Goal: Task Accomplishment & Management: Complete application form

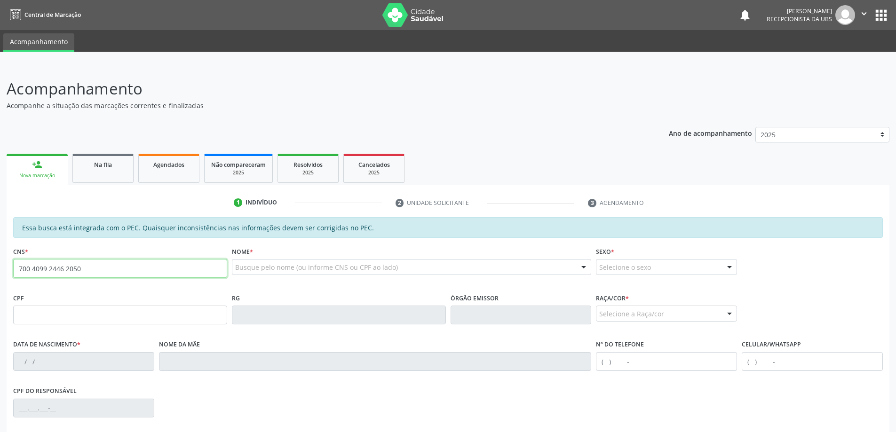
type input "700 4099 2446 2050"
type input "079.345.954-09"
type input "[DATE]"
type input "[PERSON_NAME]"
type input "(82) 99937-9494"
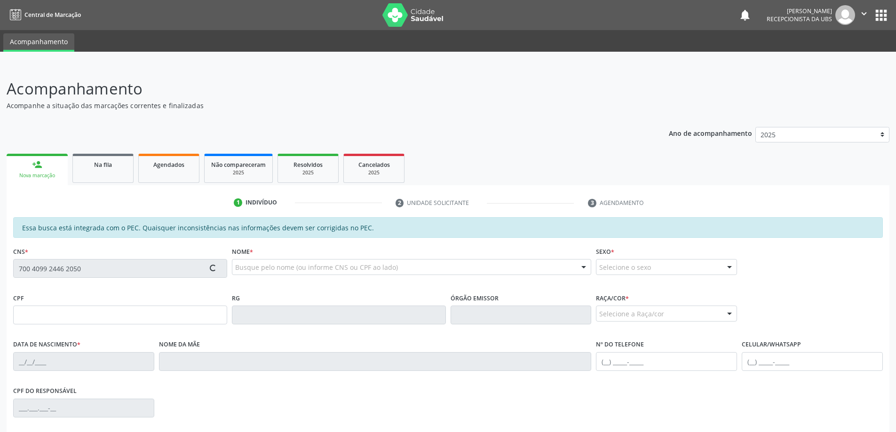
type input "S/N"
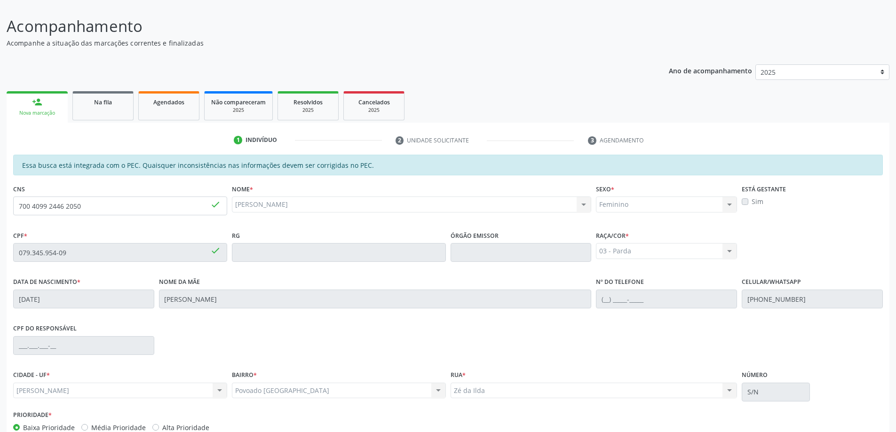
scroll to position [47, 0]
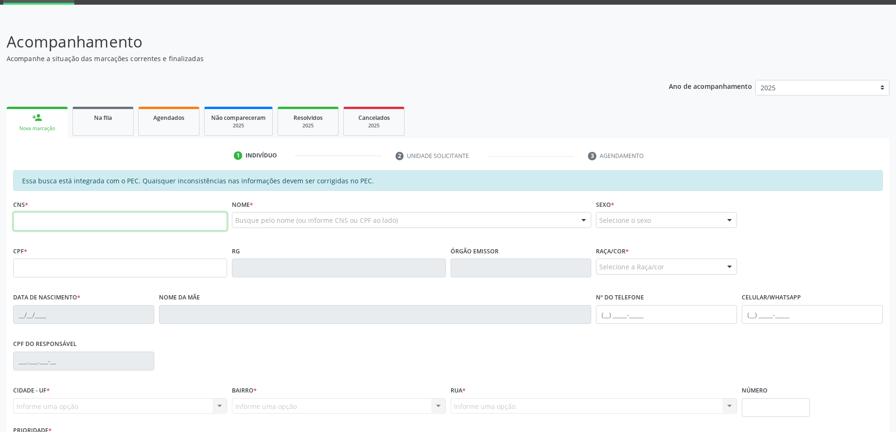
scroll to position [47, 0]
type input "700 4099 2446 2050"
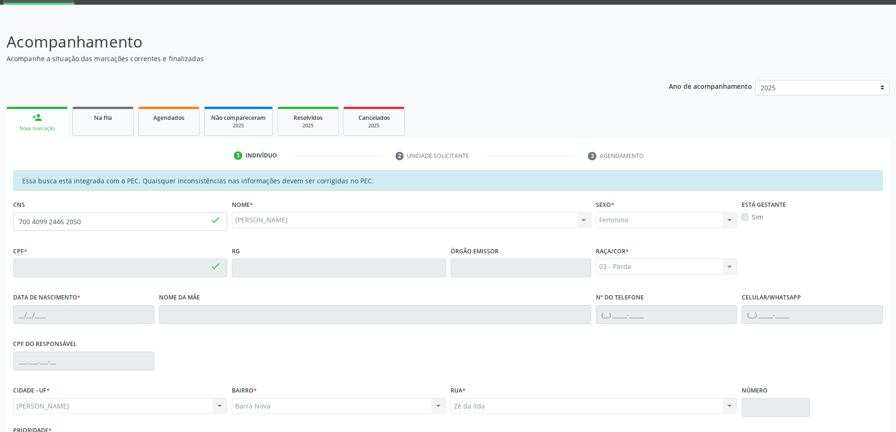
type input "079.345.954-09"
type input "[DATE]"
type input "[PERSON_NAME]"
type input "[PHONE_NUMBER]"
type input "S/N"
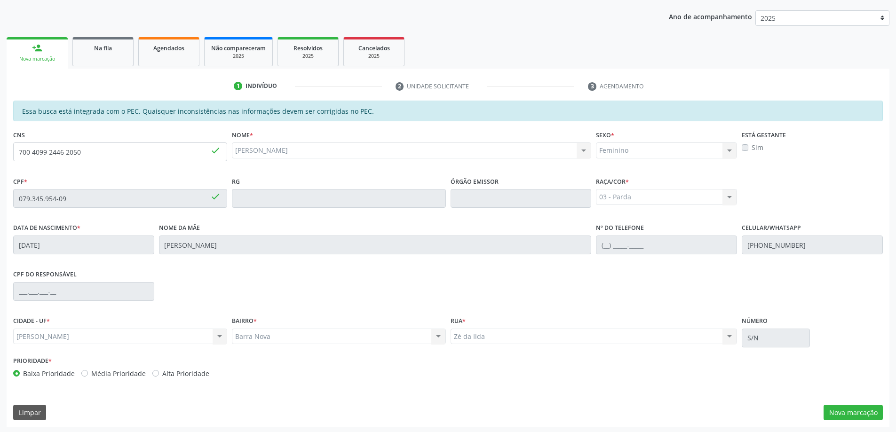
scroll to position [118, 0]
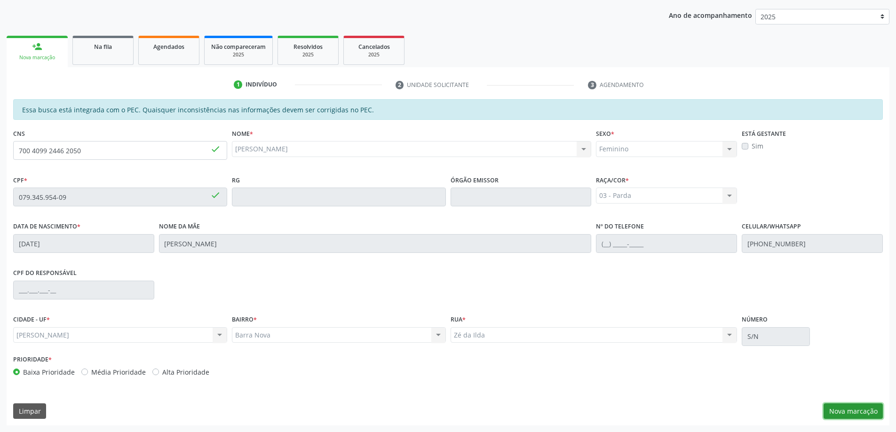
click at [844, 412] on button "Nova marcação" at bounding box center [853, 412] width 59 height 16
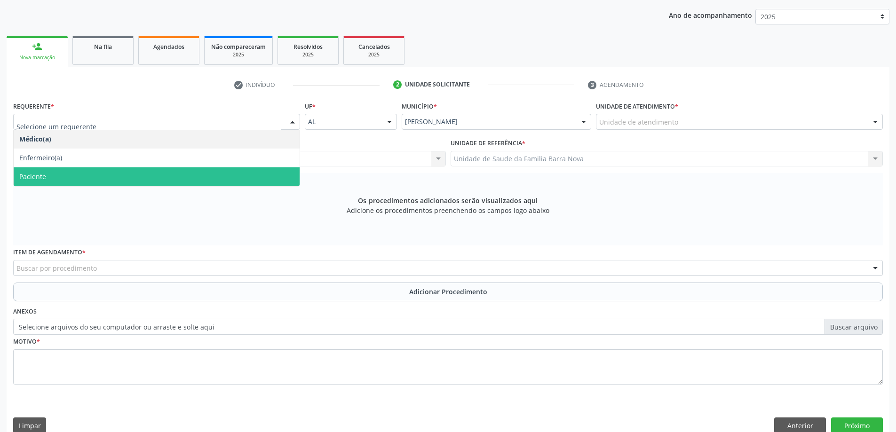
click at [256, 168] on span "Paciente" at bounding box center [157, 176] width 286 height 19
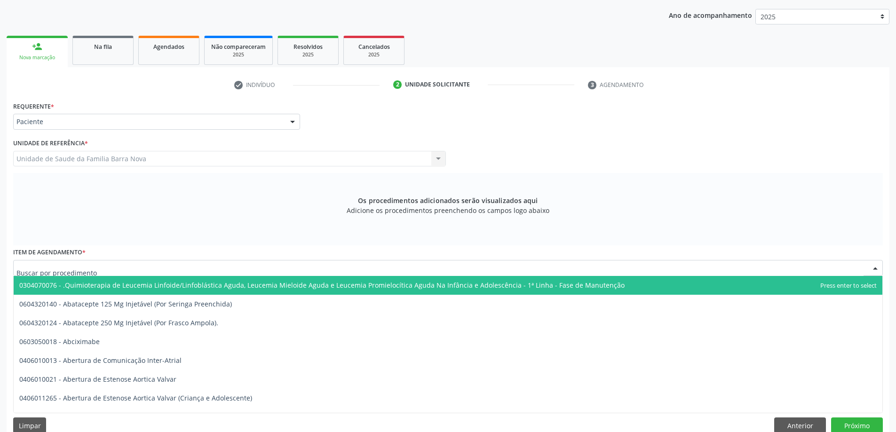
click at [384, 273] on div at bounding box center [448, 268] width 870 height 16
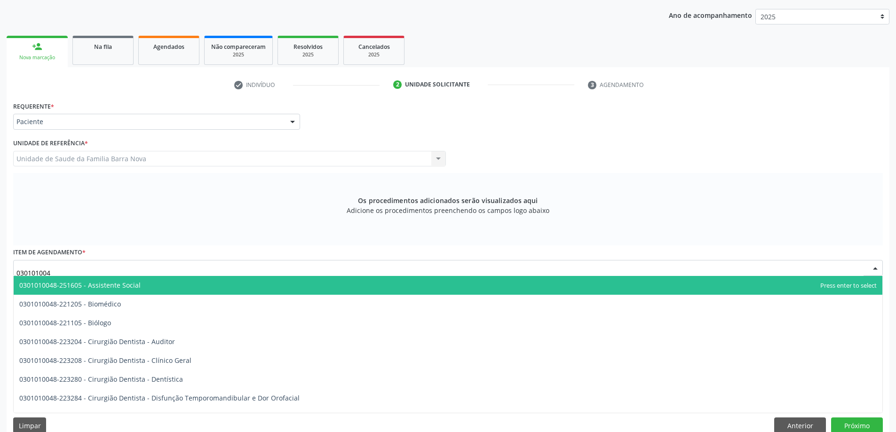
type input "0301010048"
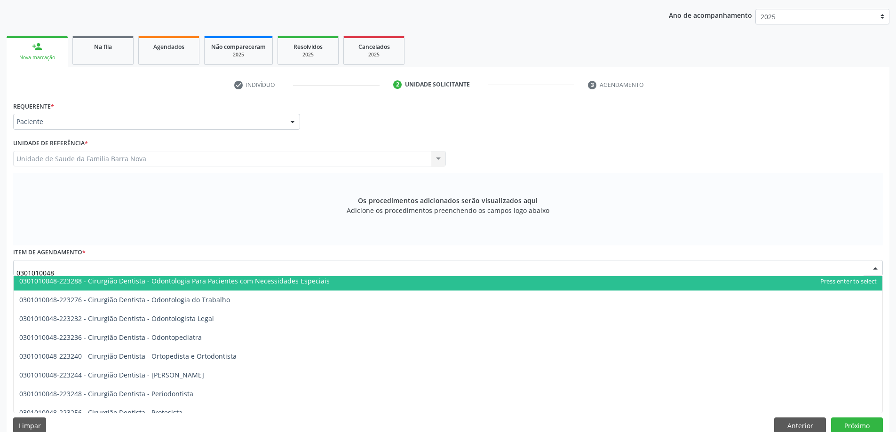
scroll to position [235, 0]
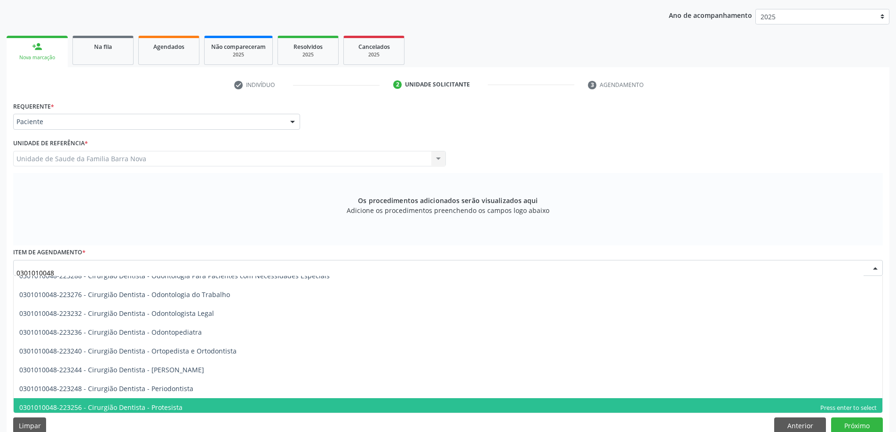
click at [295, 411] on span "0301010048-223256 - Cirurgião Dentista - Protesista" at bounding box center [448, 407] width 869 height 19
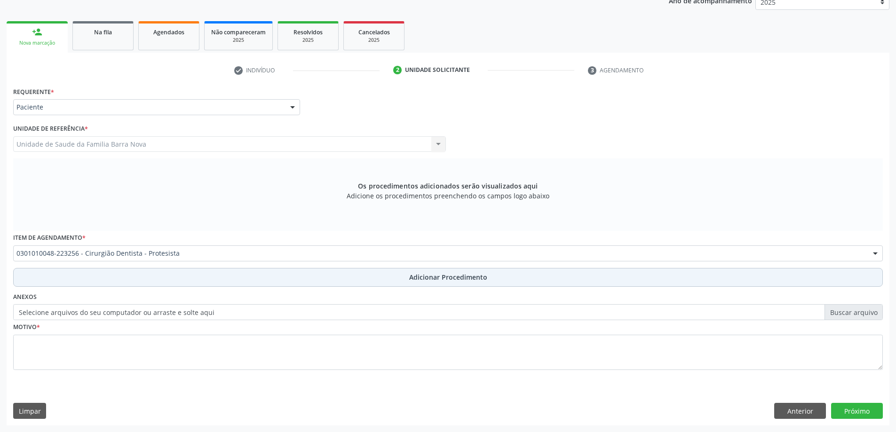
click at [429, 280] on span "Adicionar Procedimento" at bounding box center [448, 277] width 78 height 10
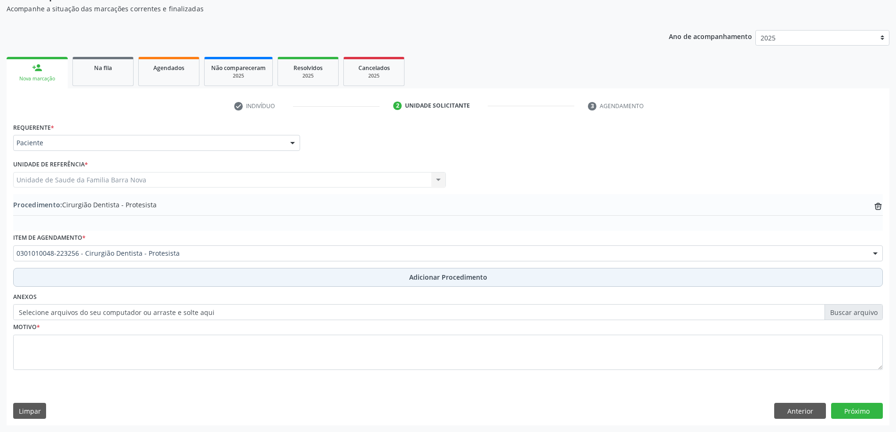
scroll to position [97, 0]
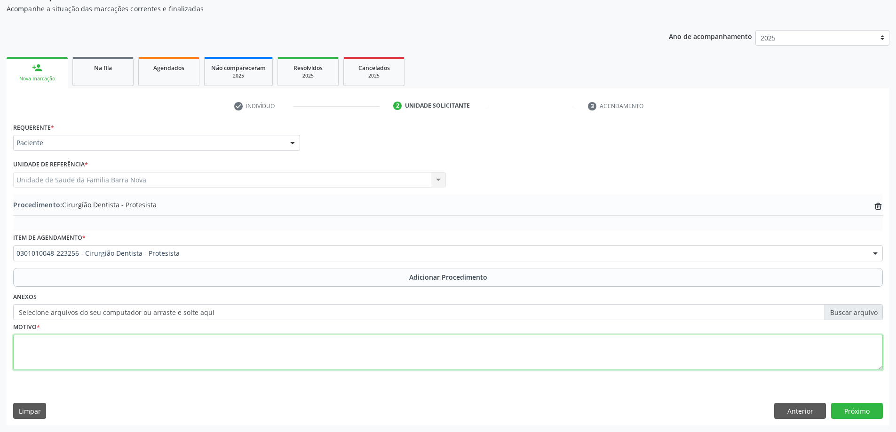
click at [50, 342] on textarea at bounding box center [448, 353] width 870 height 36
type textarea "Paciente necessita de prótese parcial removível superior. PRÓTESE . CEO."
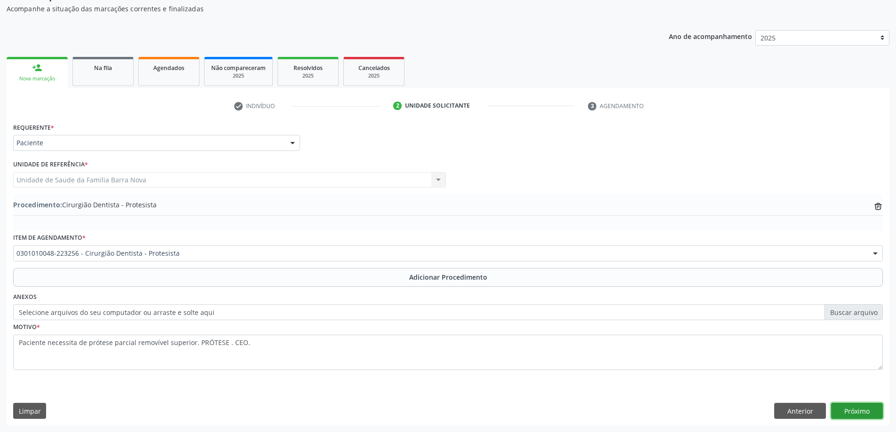
click at [866, 414] on button "Próximo" at bounding box center [857, 411] width 52 height 16
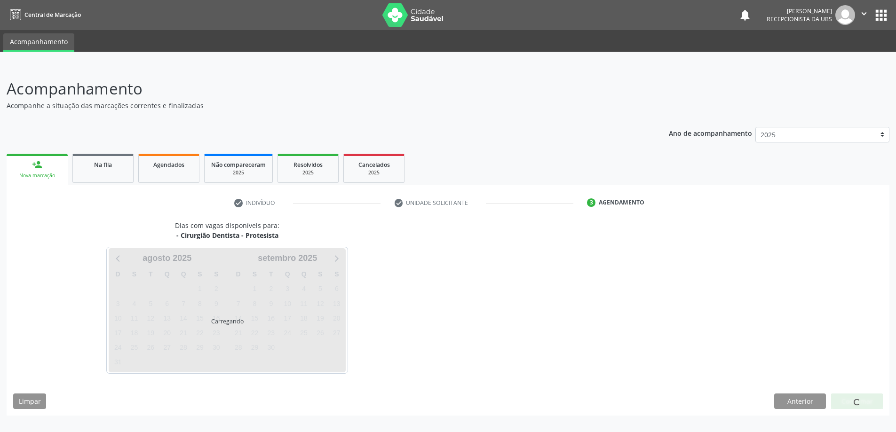
scroll to position [0, 0]
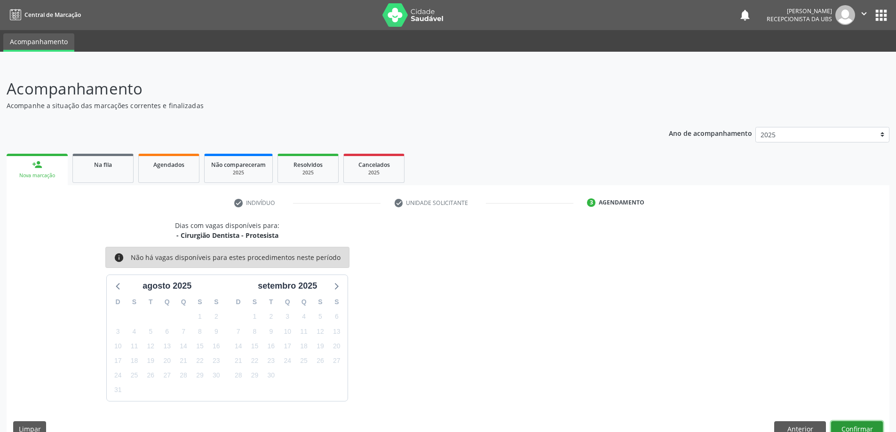
click at [852, 427] on button "Confirmar" at bounding box center [857, 429] width 52 height 16
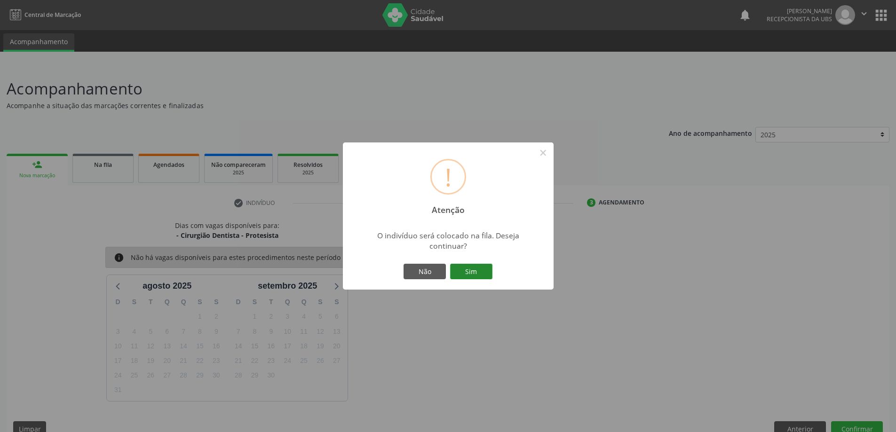
click at [473, 270] on button "Sim" at bounding box center [471, 272] width 42 height 16
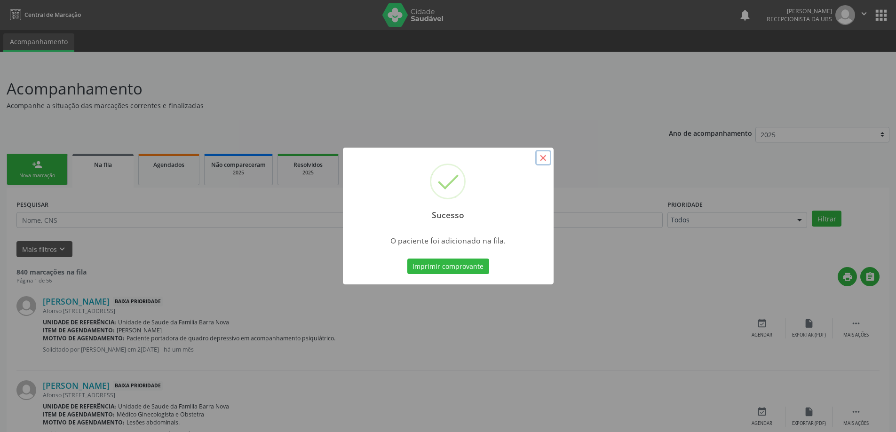
click at [543, 160] on button "×" at bounding box center [543, 158] width 16 height 16
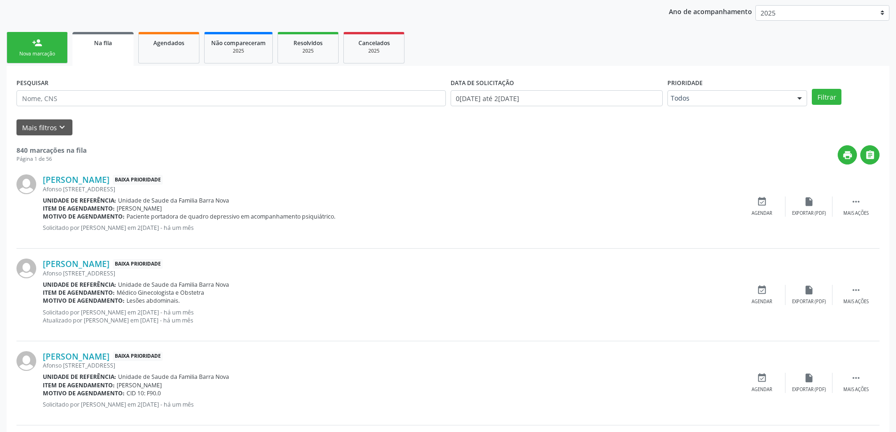
scroll to position [141, 0]
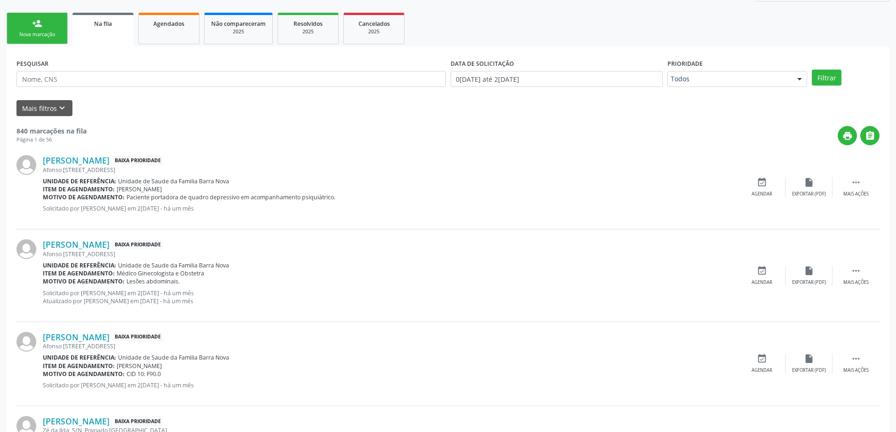
drag, startPoint x: 182, startPoint y: 39, endPoint x: 183, endPoint y: 43, distance: 4.9
click at [182, 39] on link "Agendados" at bounding box center [168, 29] width 61 height 32
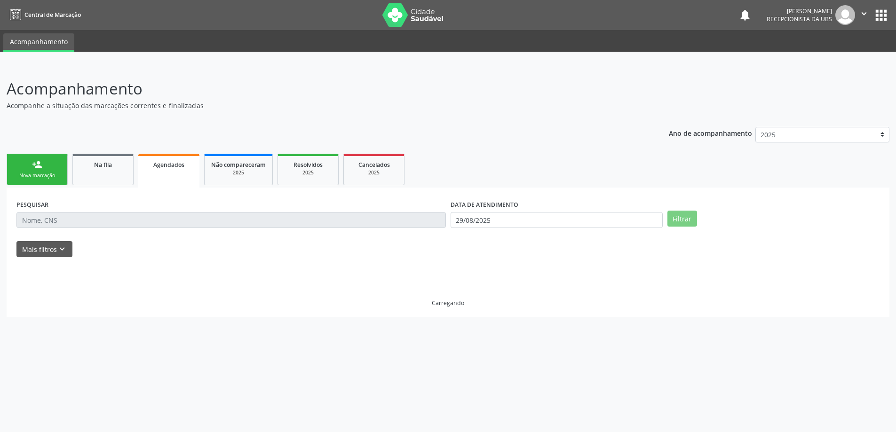
scroll to position [0, 0]
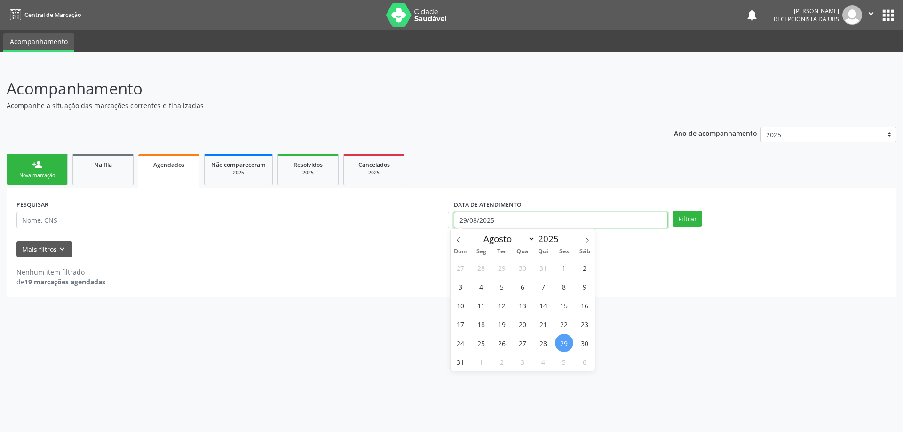
click at [582, 220] on input "29/08/2025" at bounding box center [561, 220] width 214 height 16
click at [565, 270] on span "1" at bounding box center [564, 268] width 18 height 18
type input "01[DATE]"
click at [692, 219] on button "Filtrar" at bounding box center [688, 219] width 30 height 16
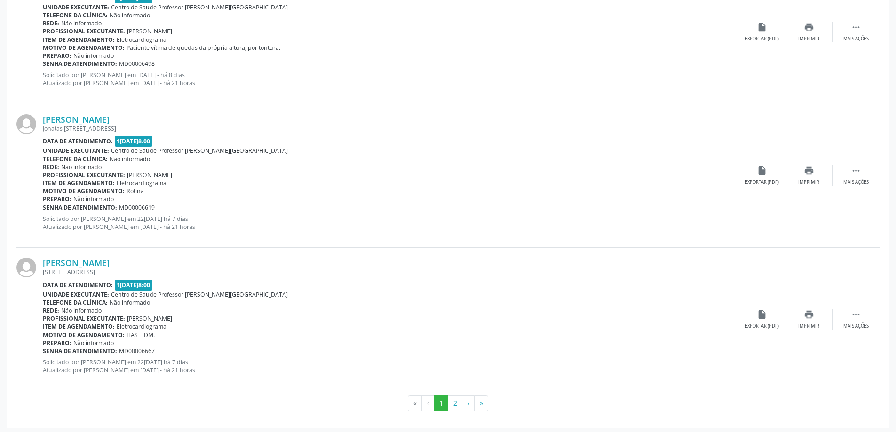
scroll to position [2052, 0]
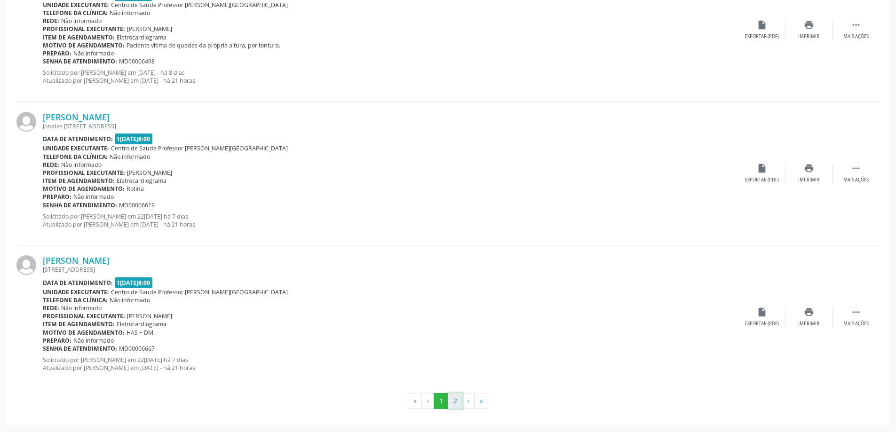
click at [453, 402] on button "2" at bounding box center [455, 401] width 15 height 16
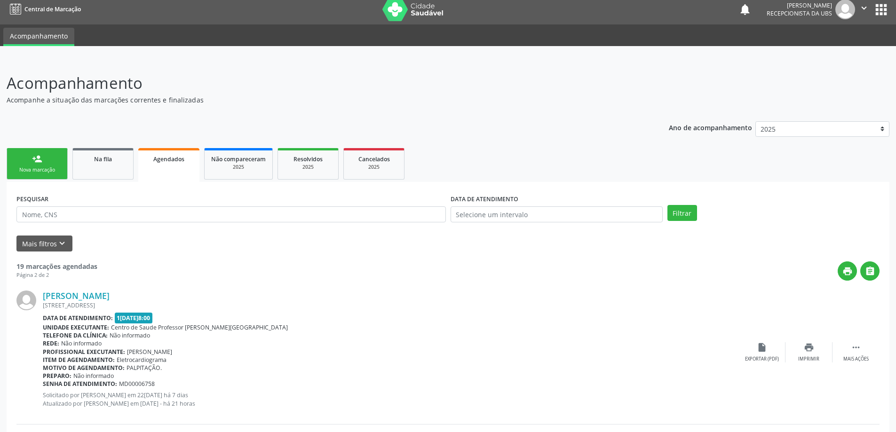
scroll to position [1, 0]
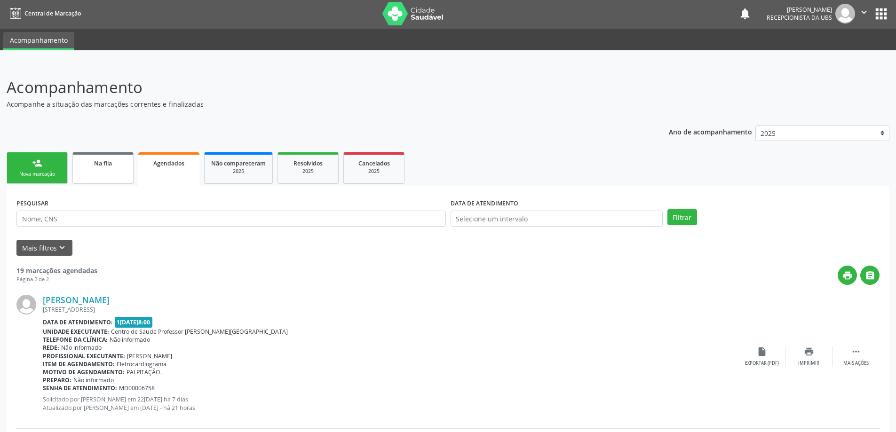
click at [116, 170] on link "Na fila" at bounding box center [102, 168] width 61 height 32
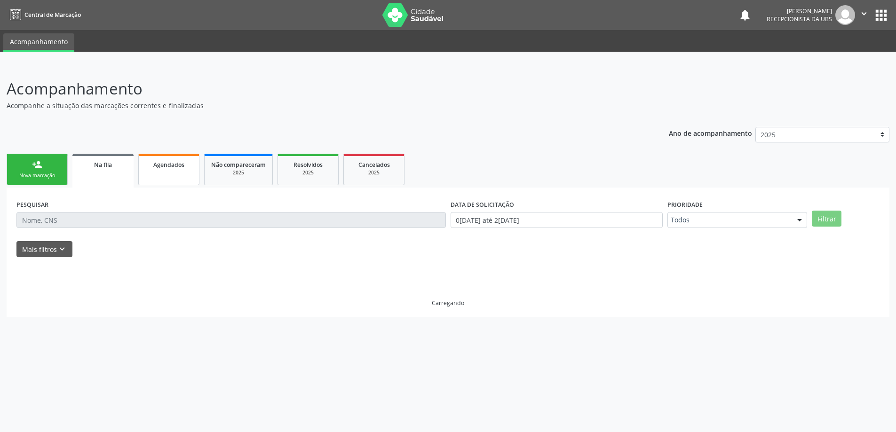
scroll to position [0, 0]
click at [260, 170] on div "2025" at bounding box center [238, 172] width 55 height 7
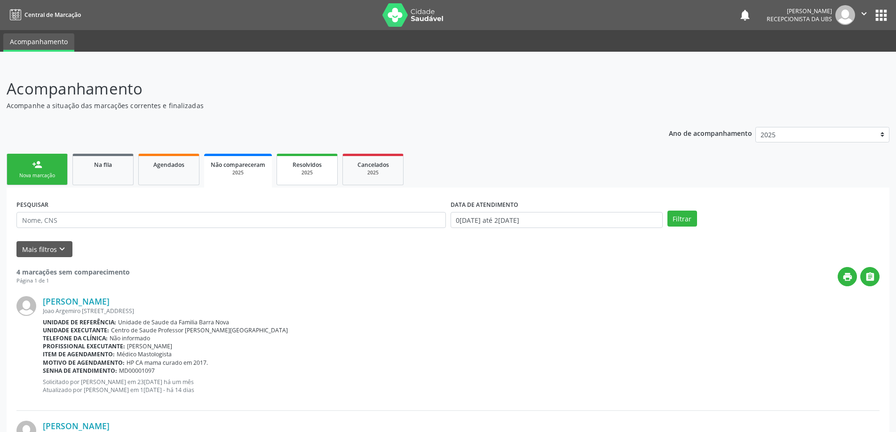
click at [306, 167] on span "Resolvidos" at bounding box center [307, 165] width 29 height 8
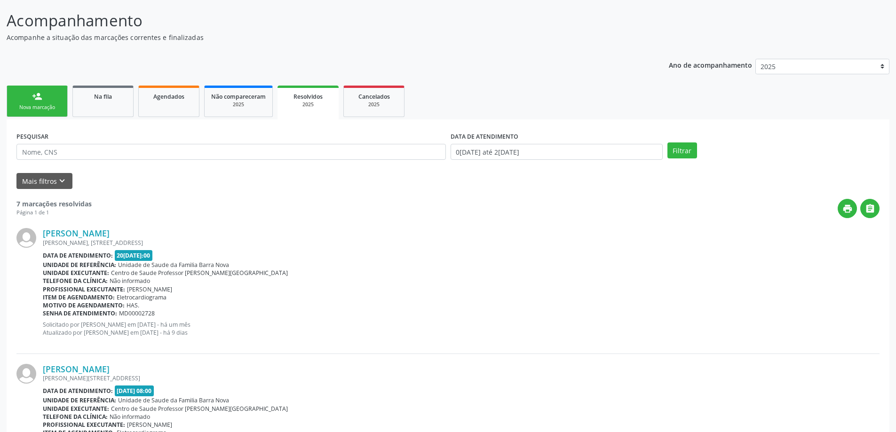
scroll to position [67, 0]
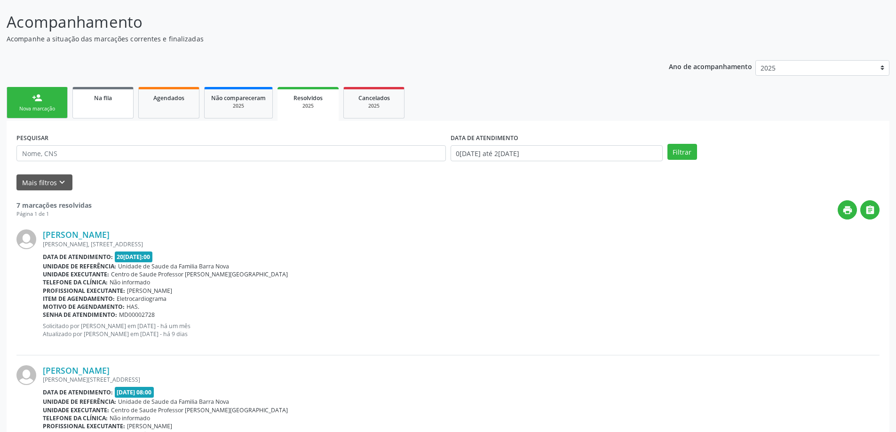
click at [81, 98] on div "Na fila" at bounding box center [102, 98] width 47 height 10
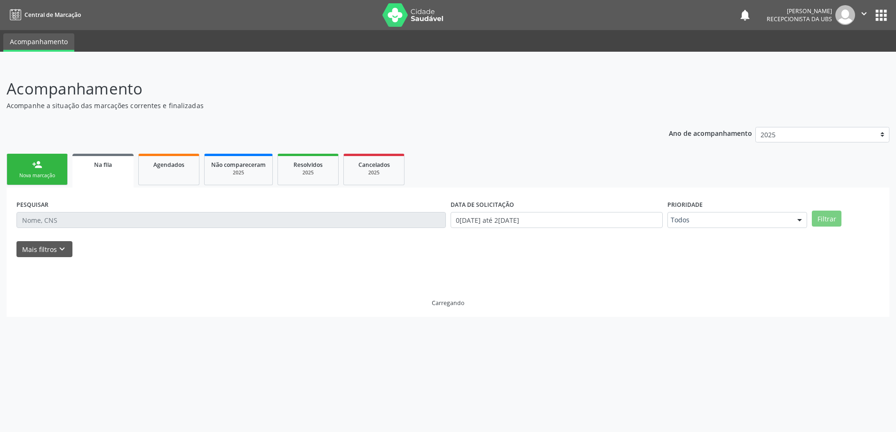
scroll to position [0, 0]
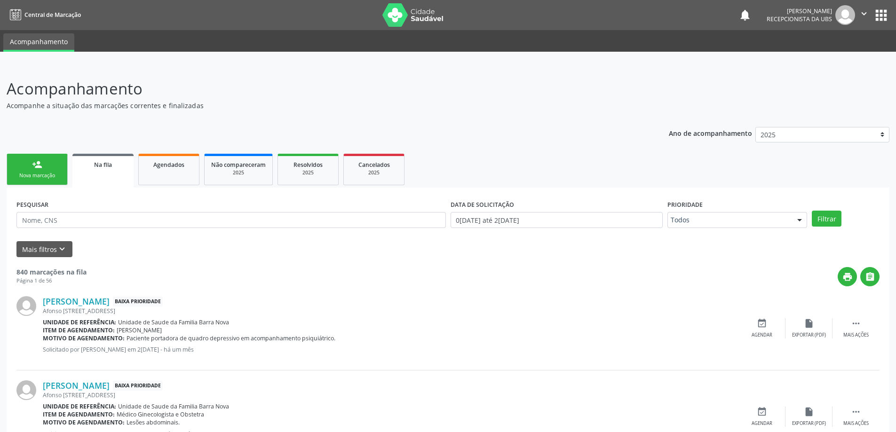
click at [35, 171] on link "person_add Nova marcação" at bounding box center [37, 170] width 61 height 32
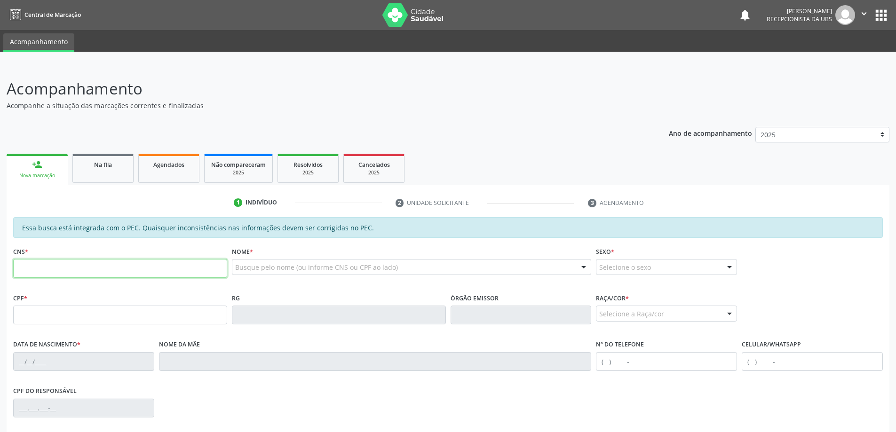
click at [127, 270] on input "text" at bounding box center [120, 268] width 214 height 19
type input "706 4016 3814 9186"
type input "650.773.774-72"
type input "[DATE]"
type input "[PERSON_NAME]"
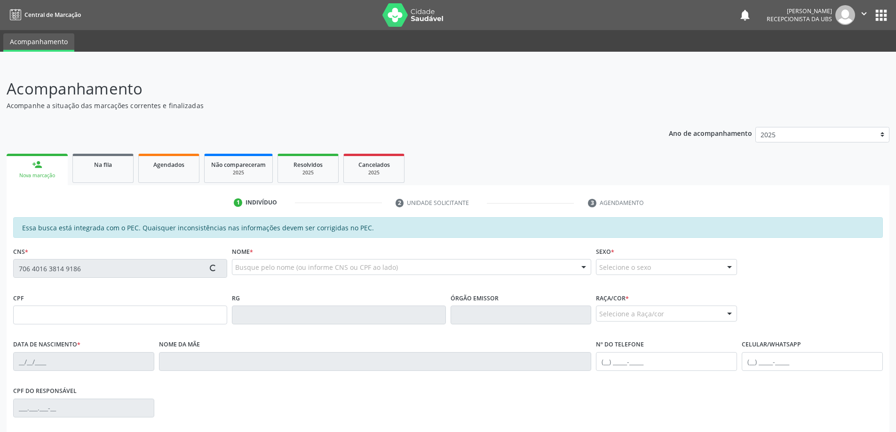
type input "[PHONE_NUMBER]"
type input "15"
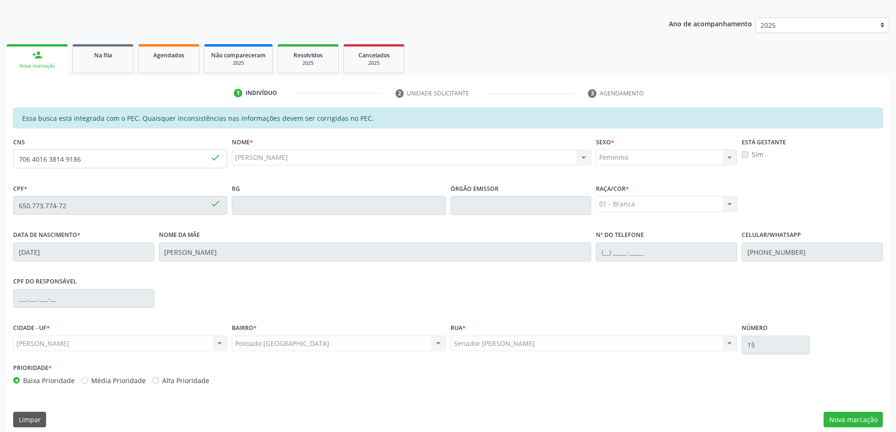
scroll to position [118, 0]
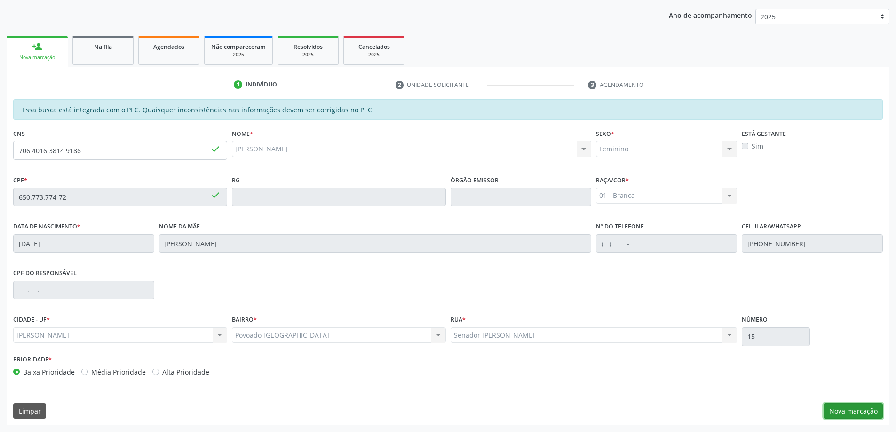
click at [849, 412] on button "Nova marcação" at bounding box center [853, 412] width 59 height 16
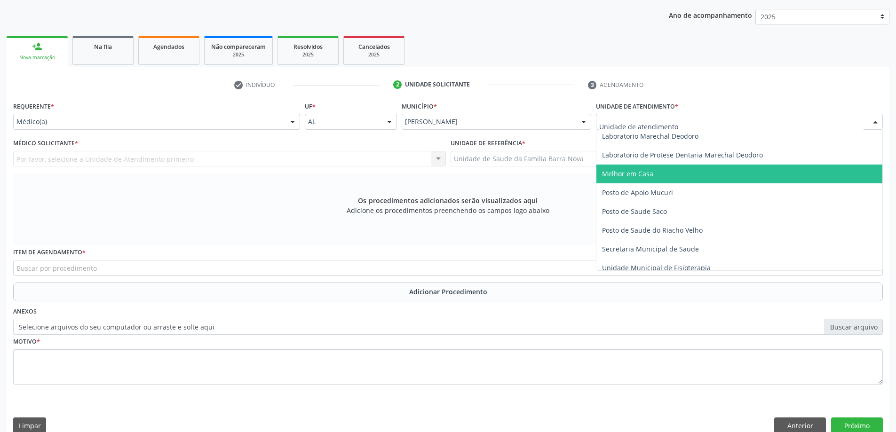
scroll to position [470, 0]
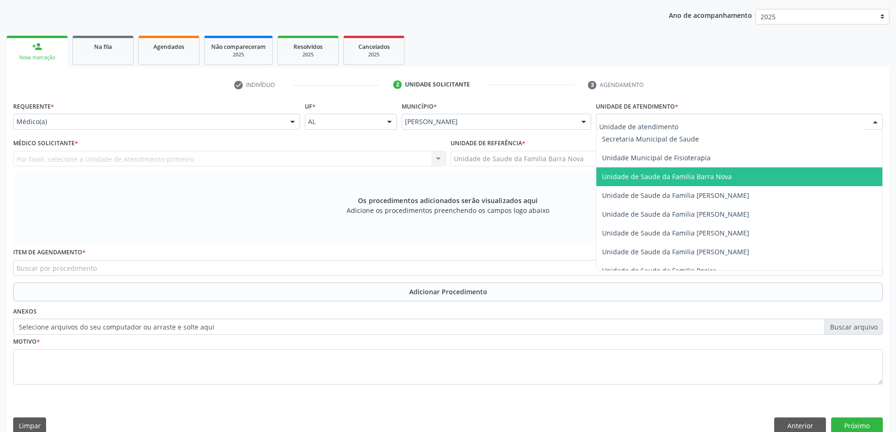
click at [702, 180] on span "Unidade de Saude da Familia Barra Nova" at bounding box center [667, 176] width 130 height 9
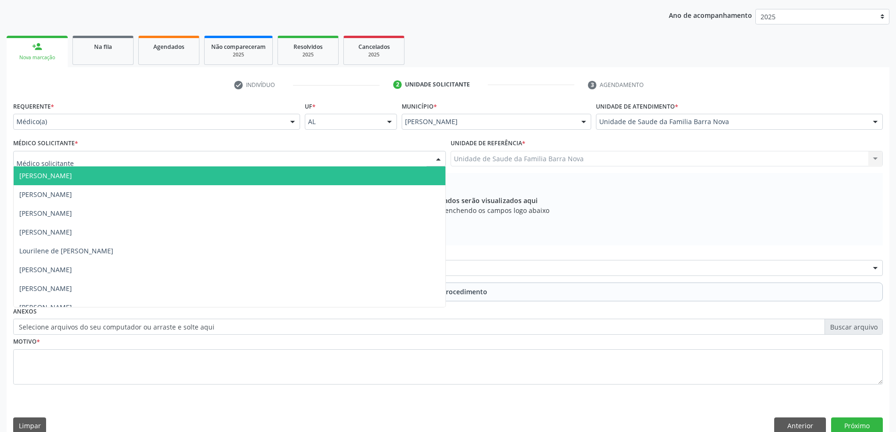
click at [312, 159] on div at bounding box center [229, 159] width 433 height 16
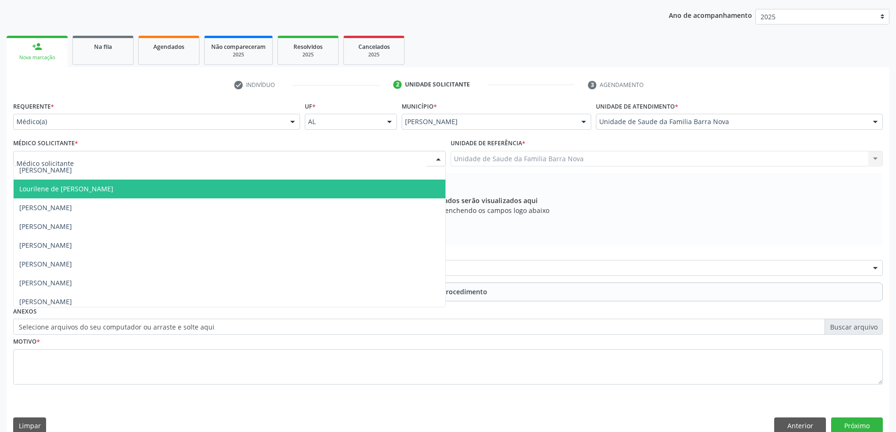
scroll to position [66, 0]
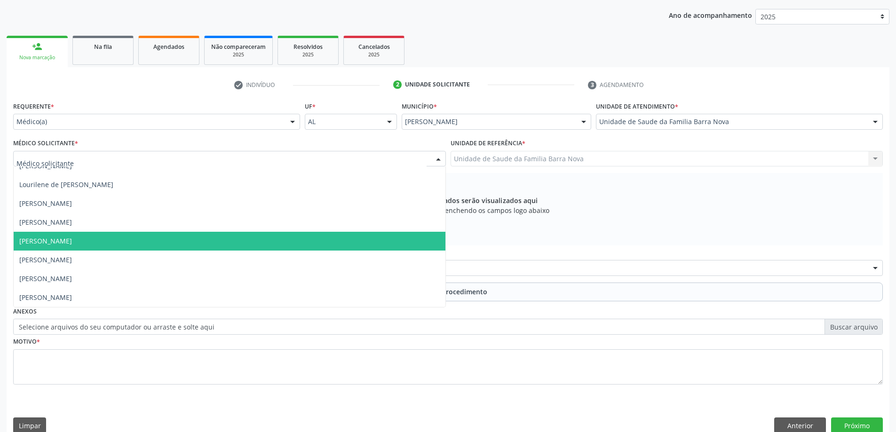
click at [293, 238] on span "[PERSON_NAME]" at bounding box center [230, 241] width 432 height 19
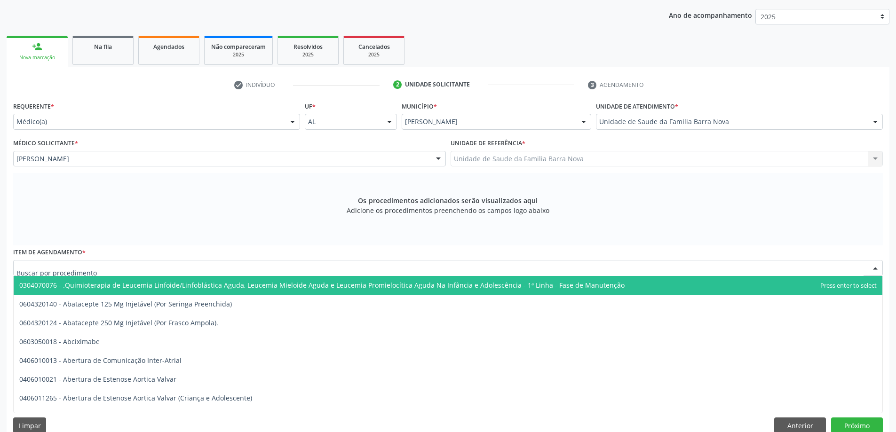
click at [339, 269] on div at bounding box center [448, 268] width 870 height 16
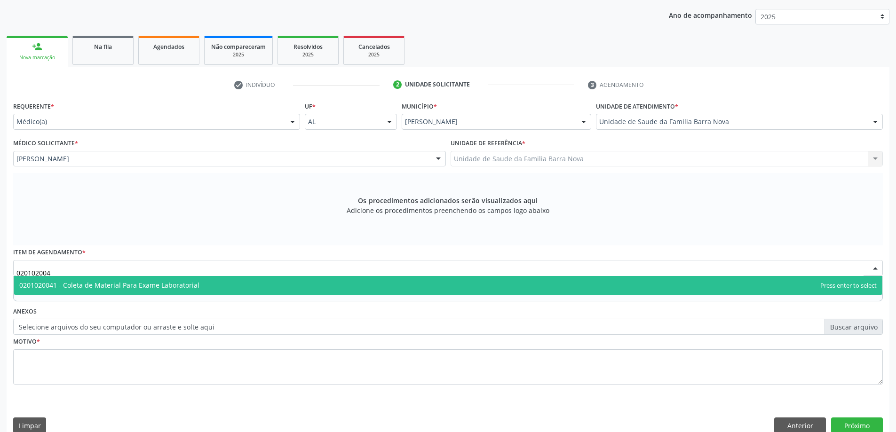
type input "0201020041"
click at [352, 283] on span "0201020041 - Coleta de Material Para Exame Laboratorial" at bounding box center [448, 285] width 869 height 19
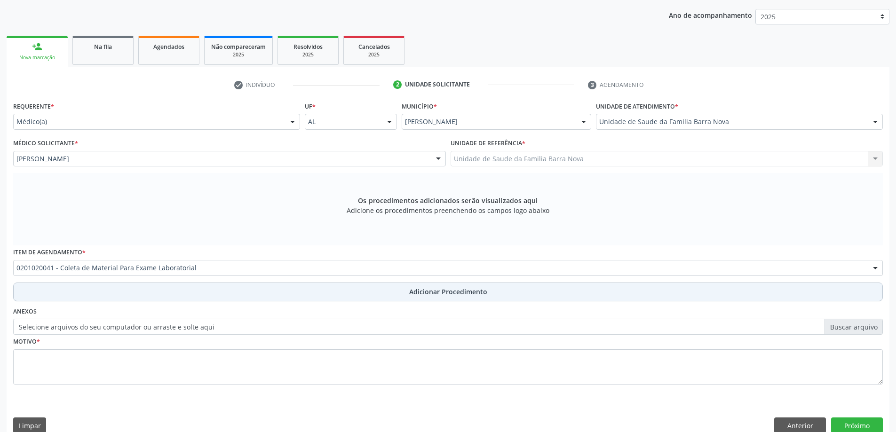
click at [457, 300] on button "Adicionar Procedimento" at bounding box center [448, 292] width 870 height 19
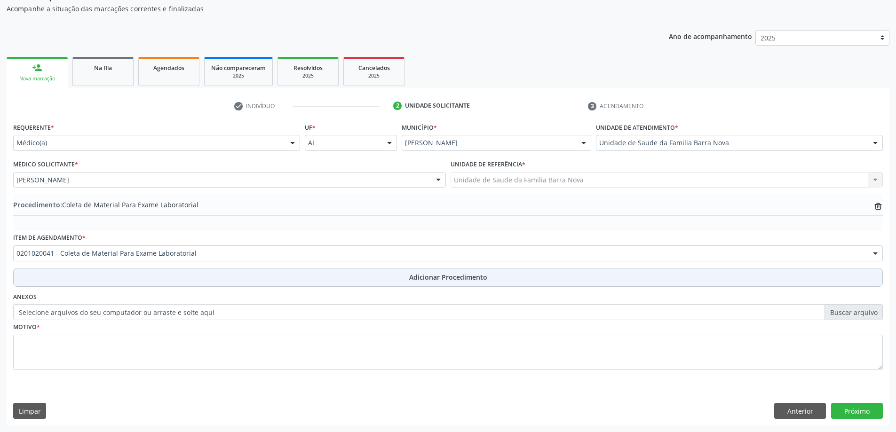
scroll to position [97, 0]
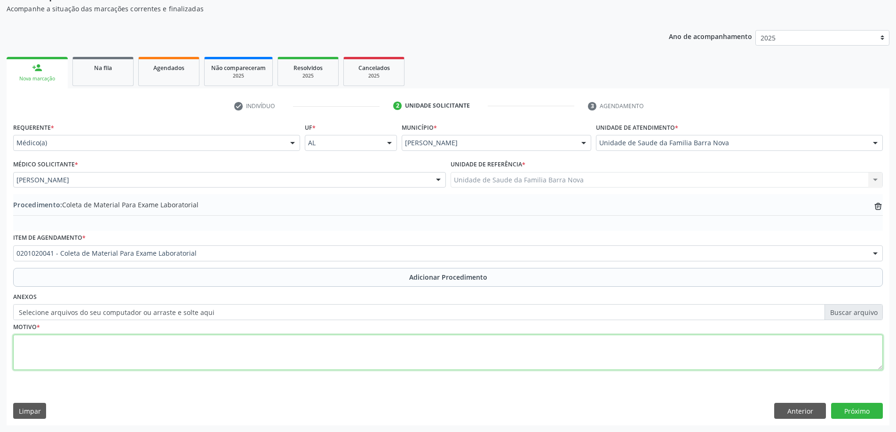
click at [250, 353] on textarea at bounding box center [448, 353] width 870 height 36
type textarea "HAS."
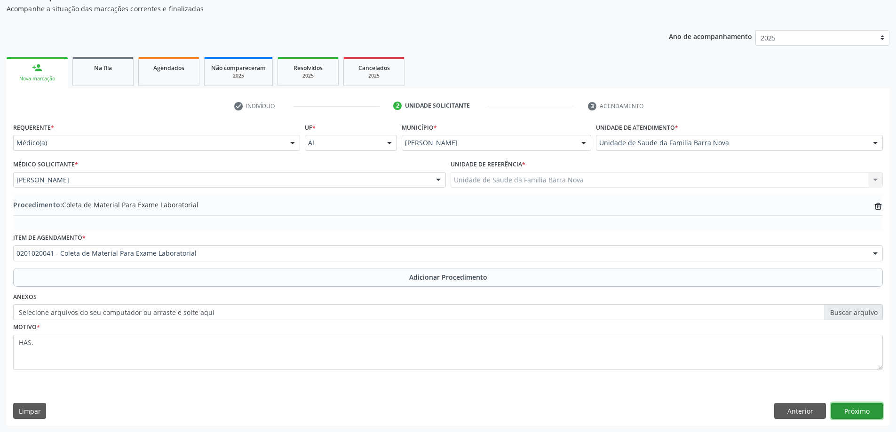
click at [854, 409] on button "Próximo" at bounding box center [857, 411] width 52 height 16
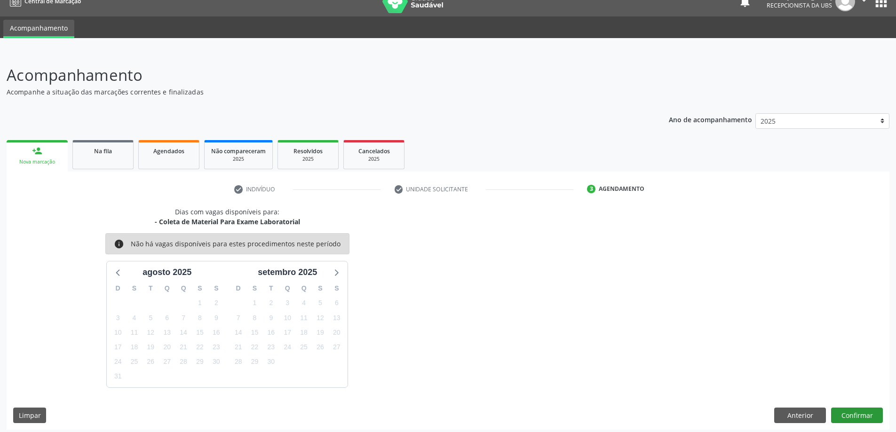
scroll to position [18, 0]
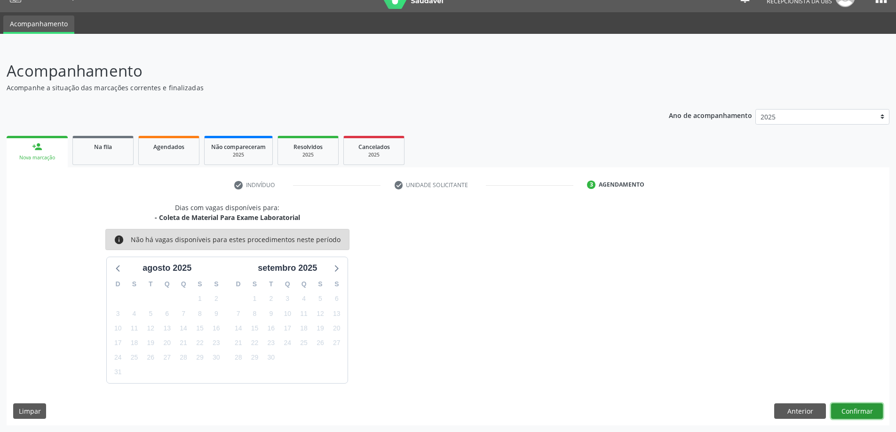
click at [849, 406] on button "Confirmar" at bounding box center [857, 412] width 52 height 16
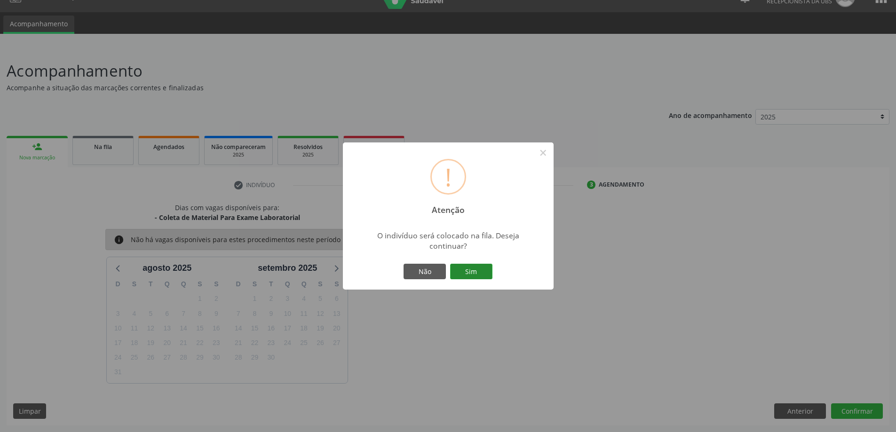
click at [468, 272] on button "Sim" at bounding box center [471, 272] width 42 height 16
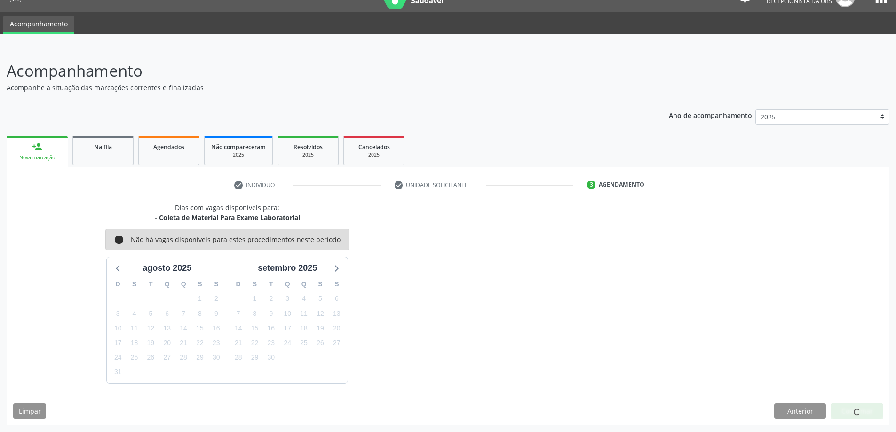
scroll to position [0, 0]
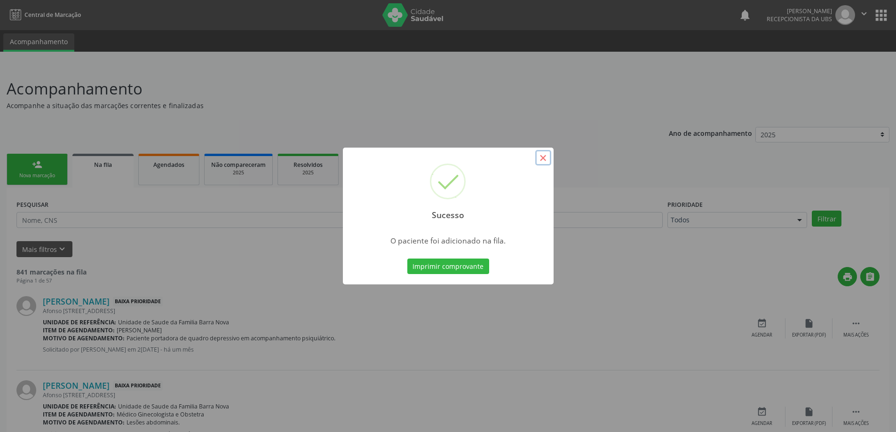
click at [543, 156] on button "×" at bounding box center [543, 158] width 16 height 16
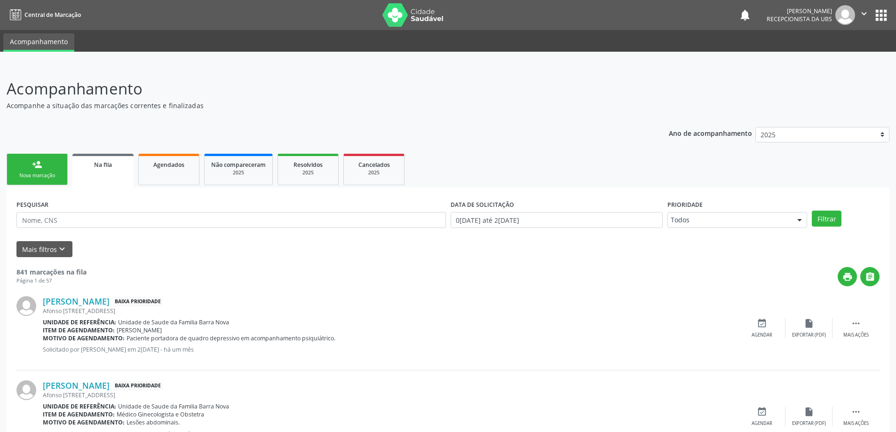
click at [23, 168] on link "person_add Nova marcação" at bounding box center [37, 170] width 61 height 32
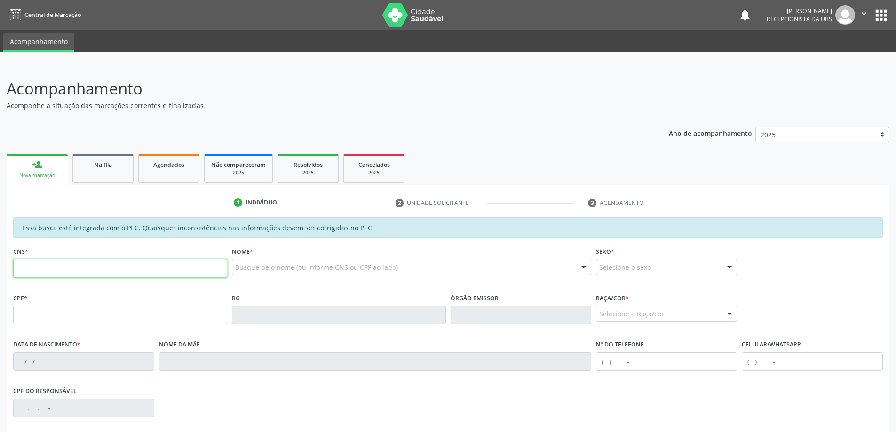
drag, startPoint x: 55, startPoint y: 263, endPoint x: 89, endPoint y: 273, distance: 35.1
click at [55, 264] on input "text" at bounding box center [120, 268] width 214 height 19
type input "706 4016 3814 9186"
type input "650.773.774-72"
type input "[DATE]"
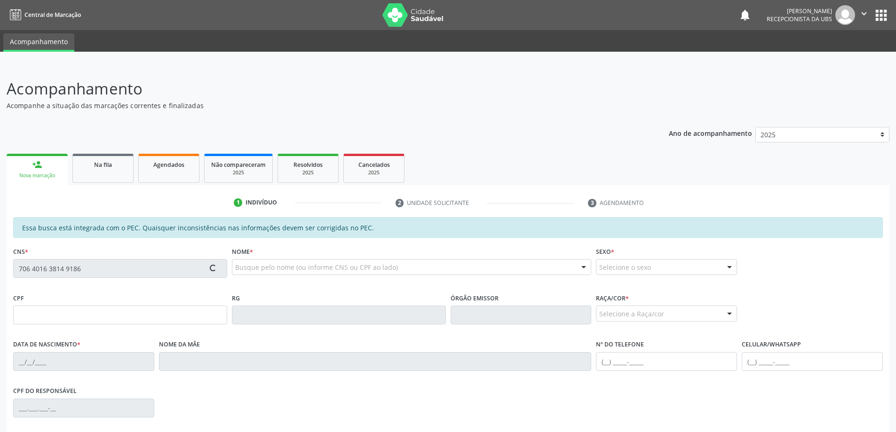
type input "[PERSON_NAME]"
type input "[PHONE_NUMBER]"
type input "15"
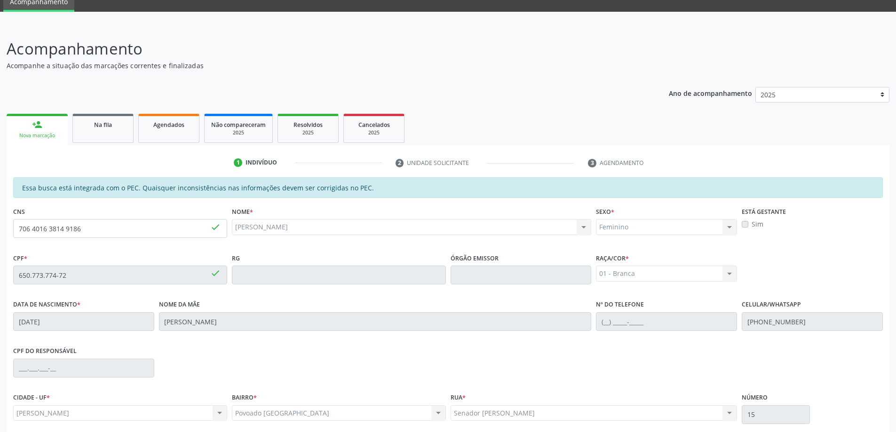
scroll to position [118, 0]
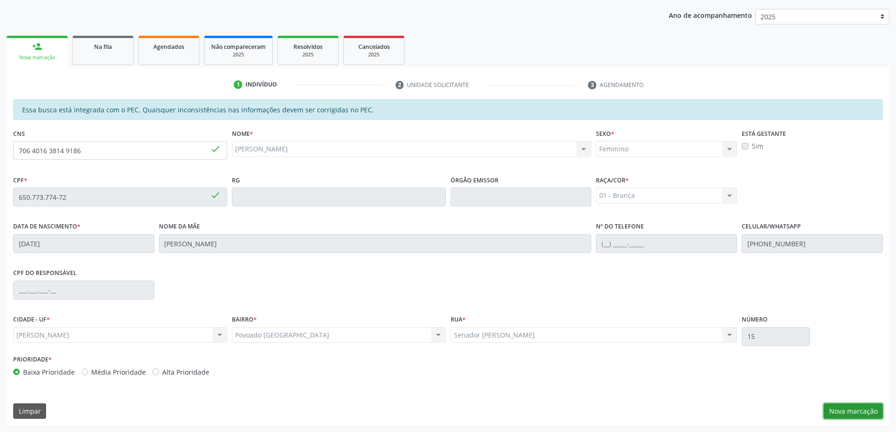
click at [849, 413] on button "Nova marcação" at bounding box center [853, 412] width 59 height 16
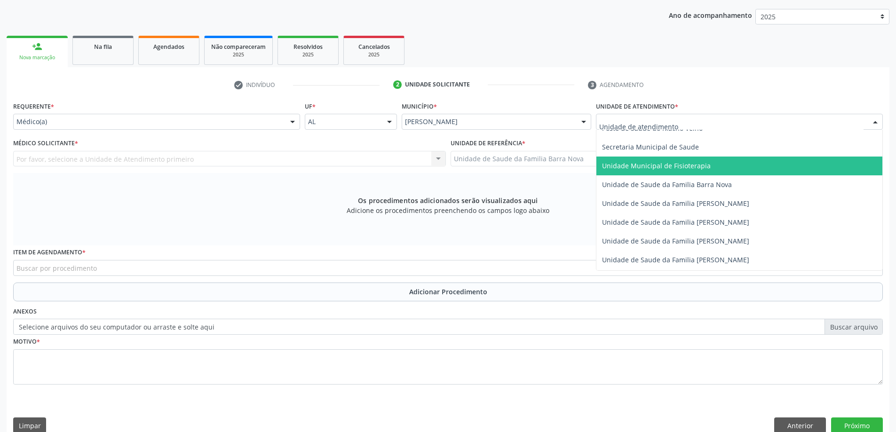
scroll to position [470, 0]
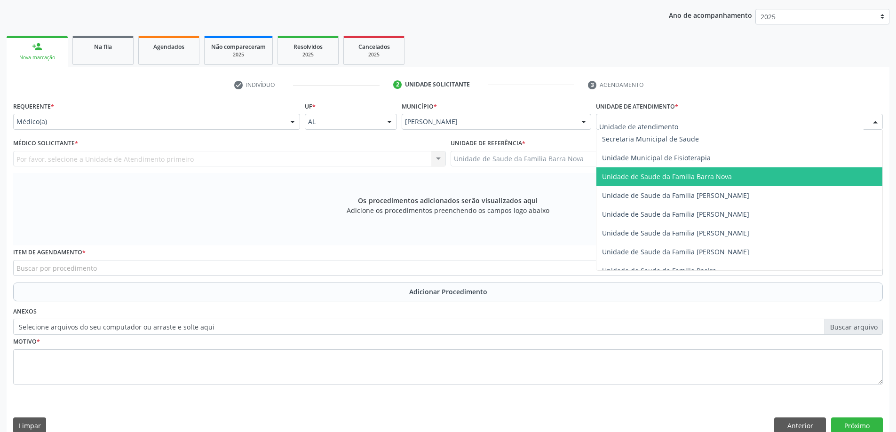
click at [720, 179] on span "Unidade de Saude da Familia Barra Nova" at bounding box center [667, 176] width 130 height 9
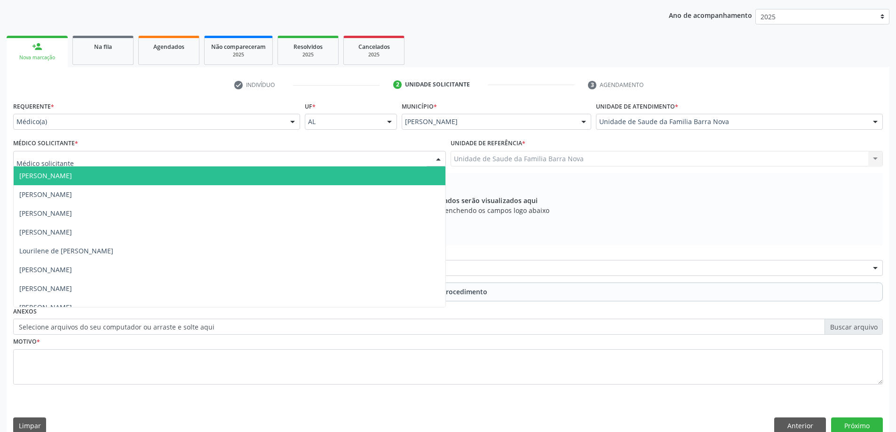
click at [99, 157] on div at bounding box center [229, 159] width 433 height 16
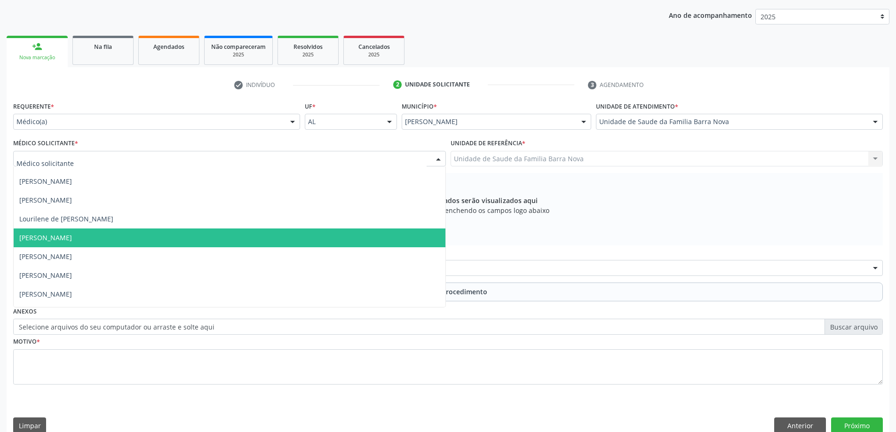
scroll to position [47, 0]
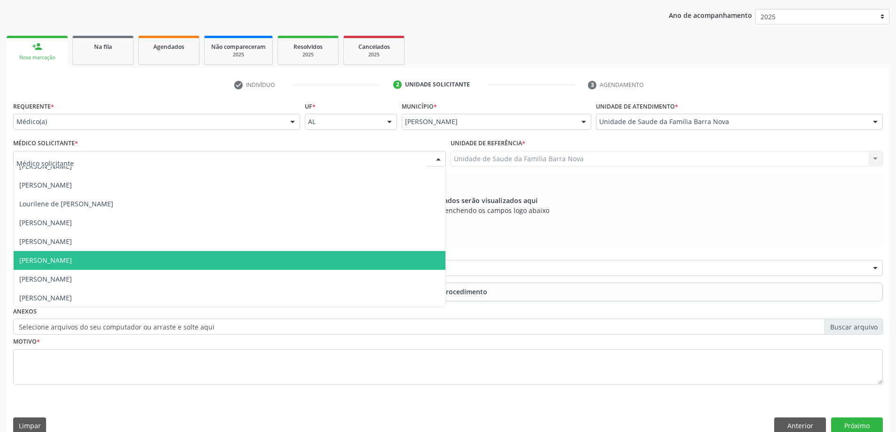
click at [72, 261] on span "[PERSON_NAME]" at bounding box center [45, 260] width 53 height 9
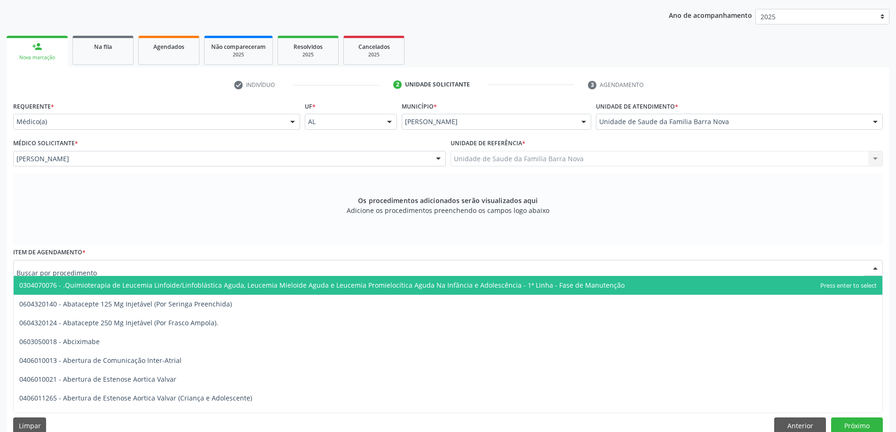
click at [167, 267] on div at bounding box center [448, 268] width 870 height 16
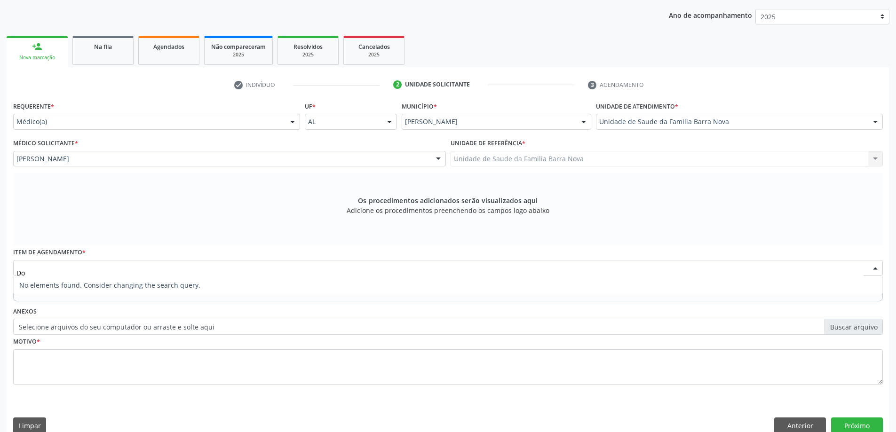
type input "D"
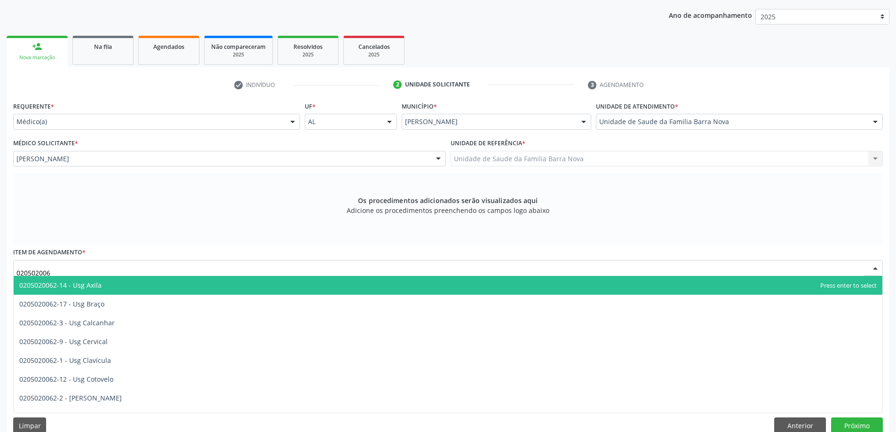
type input "0205020062"
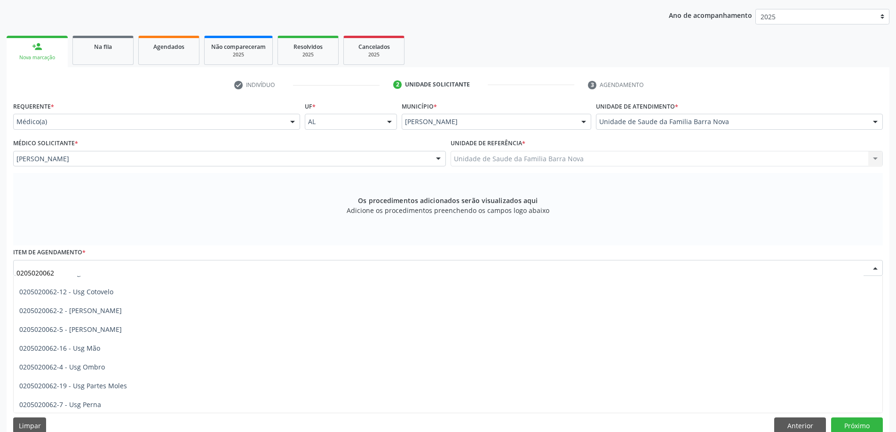
scroll to position [94, 0]
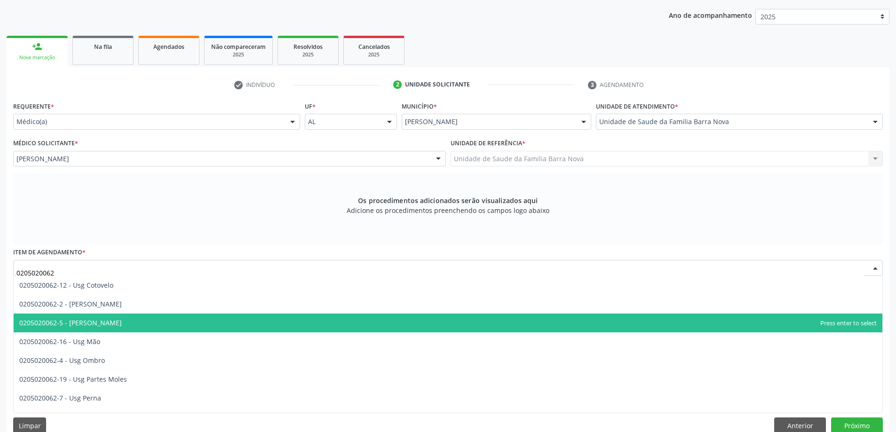
click at [269, 329] on span "0205020062-5 - [PERSON_NAME]" at bounding box center [448, 323] width 869 height 19
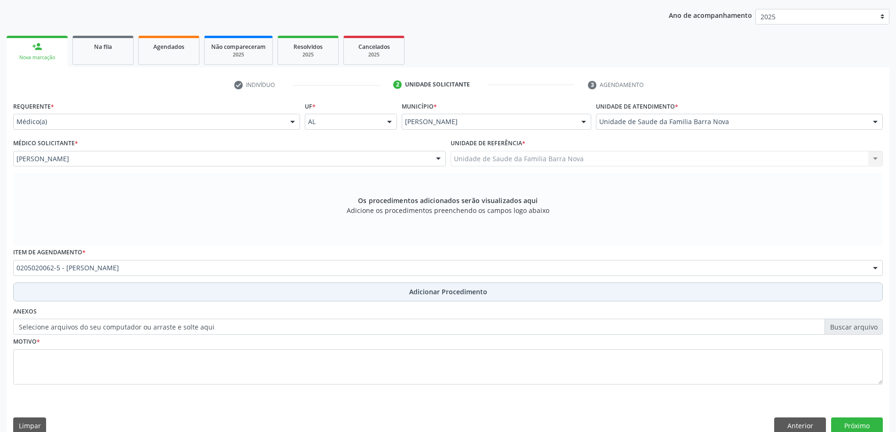
click at [448, 292] on span "Adicionar Procedimento" at bounding box center [448, 292] width 78 height 10
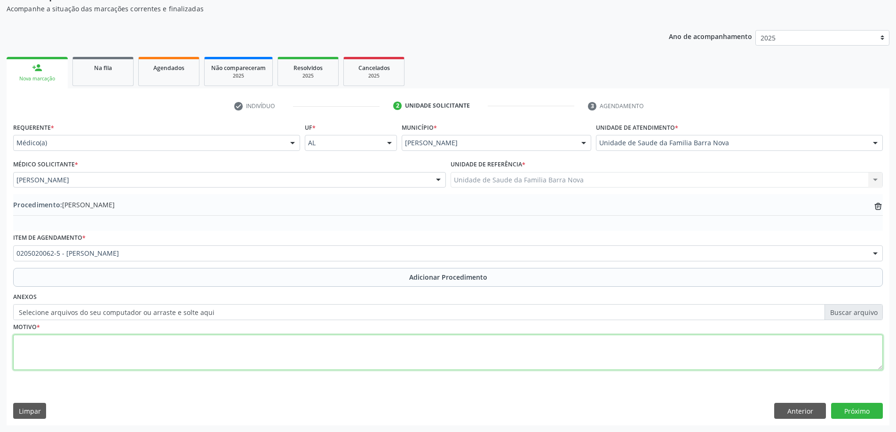
click at [48, 349] on textarea at bounding box center [448, 353] width 870 height 36
type textarea "Dor e limitação funcional do joelho direito"
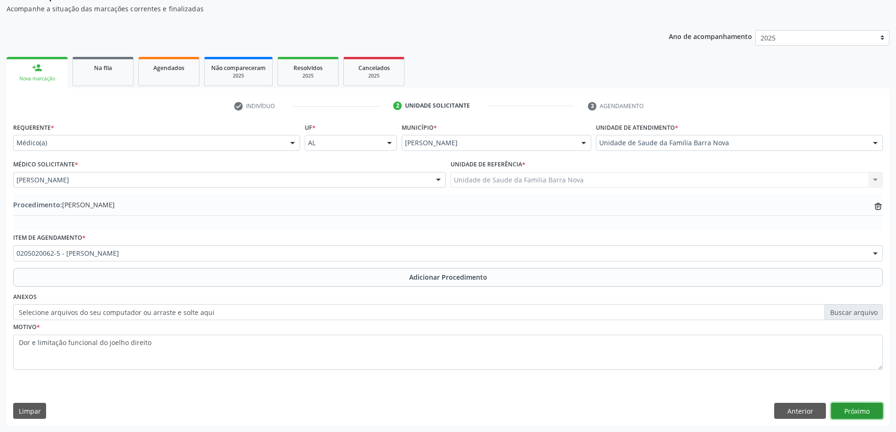
click at [856, 414] on button "Próximo" at bounding box center [857, 411] width 52 height 16
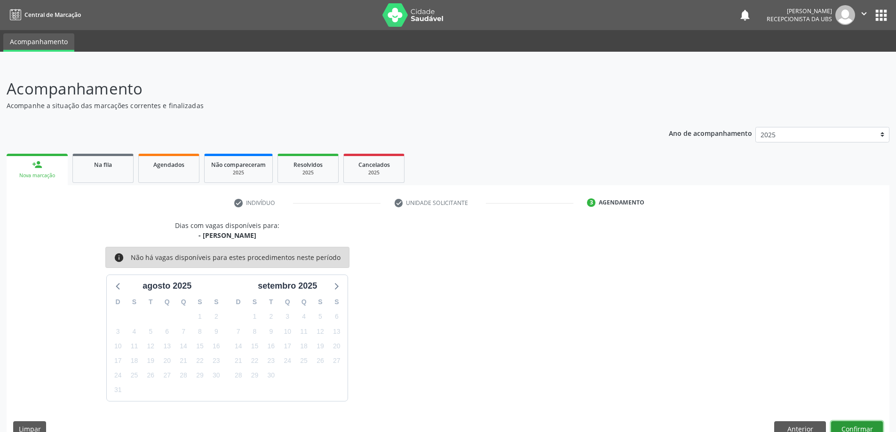
click at [853, 428] on button "Confirmar" at bounding box center [857, 429] width 52 height 16
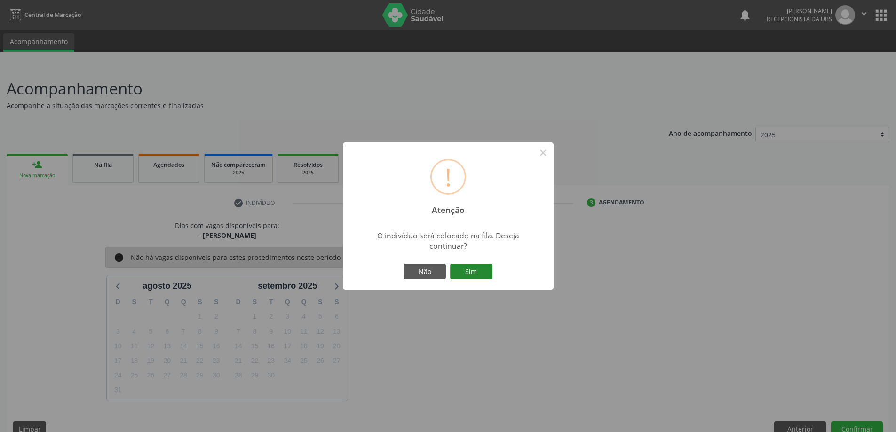
click at [472, 274] on button "Sim" at bounding box center [471, 272] width 42 height 16
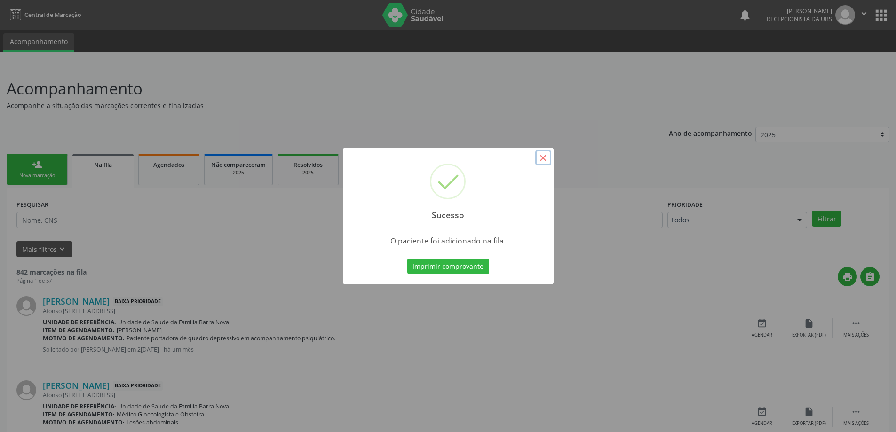
click at [545, 159] on button "×" at bounding box center [543, 158] width 16 height 16
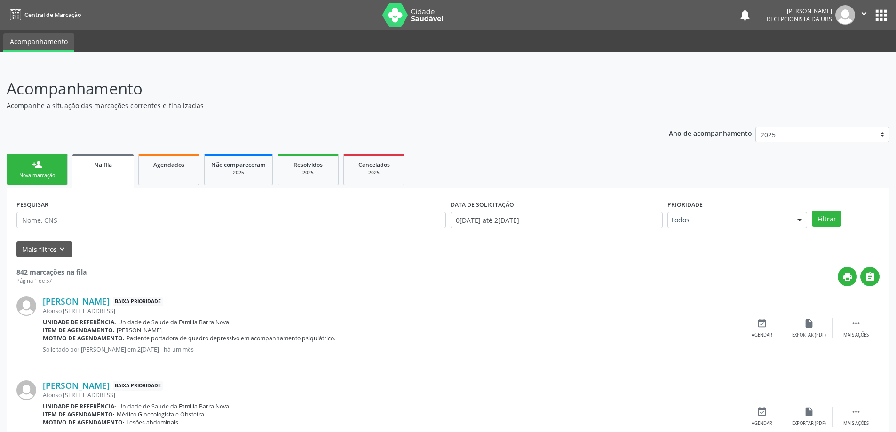
click at [39, 178] on div "Nova marcação" at bounding box center [37, 175] width 47 height 7
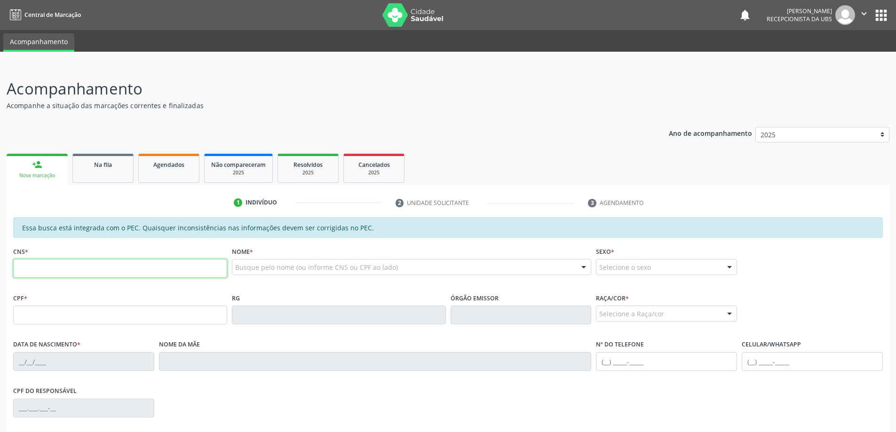
click at [61, 268] on input "text" at bounding box center [120, 268] width 214 height 19
type input "0"
type input "700 6049 9500 2765"
type input "095.450.714-27"
type input "[DATE]"
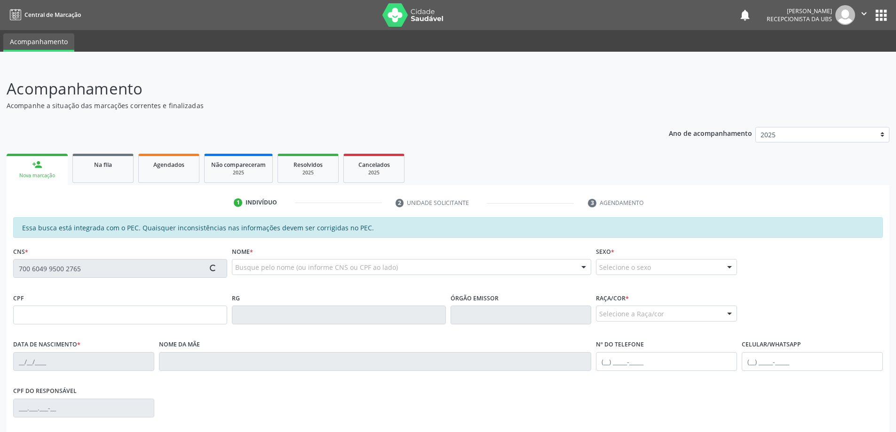
type input "[PERSON_NAME]"
type input "[PHONE_NUMBER]"
type input "216"
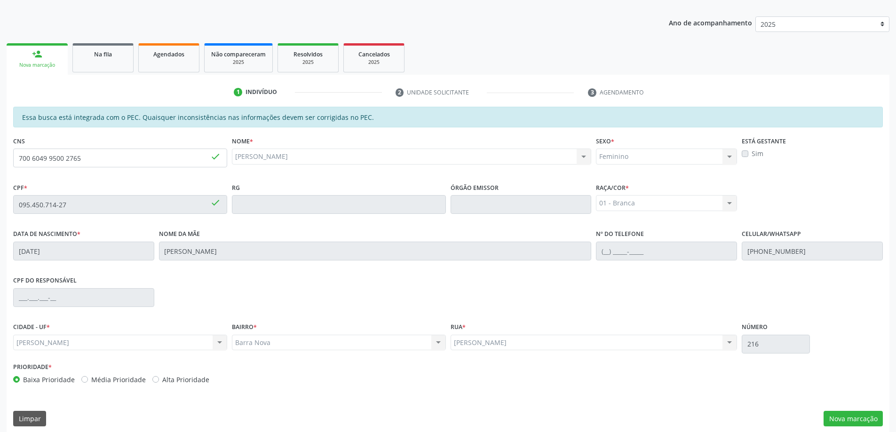
scroll to position [118, 0]
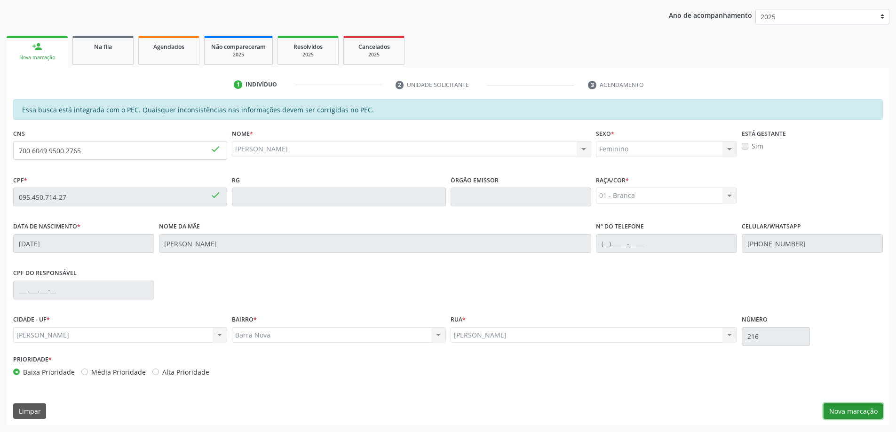
click at [852, 415] on button "Nova marcação" at bounding box center [853, 412] width 59 height 16
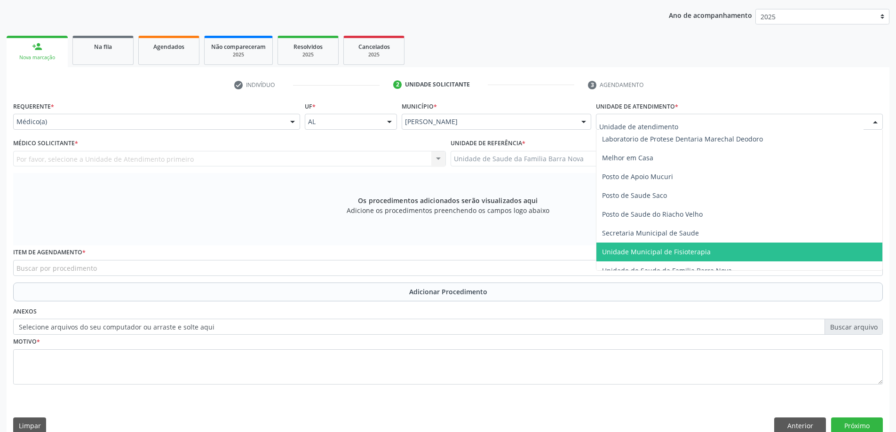
scroll to position [423, 0]
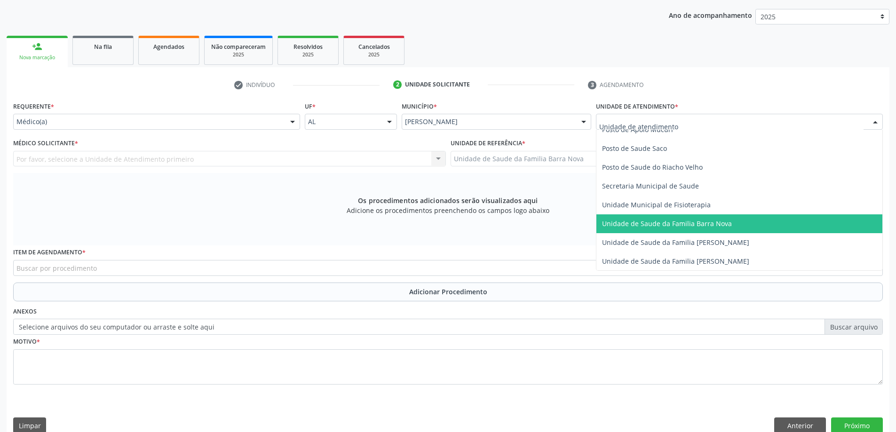
click at [689, 229] on span "Unidade de Saude da Familia Barra Nova" at bounding box center [739, 223] width 286 height 19
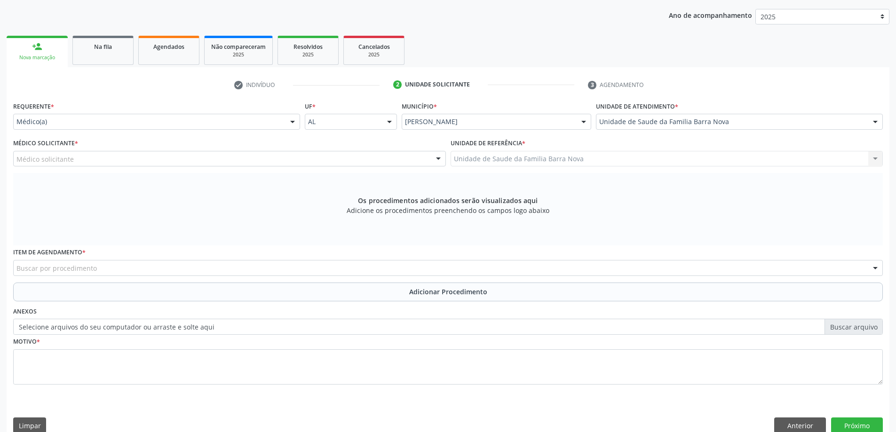
click at [222, 167] on div "Médico Solicitante * Médico solicitante [PERSON_NAME] [PERSON_NAME] [PERSON_NAM…" at bounding box center [229, 154] width 437 height 37
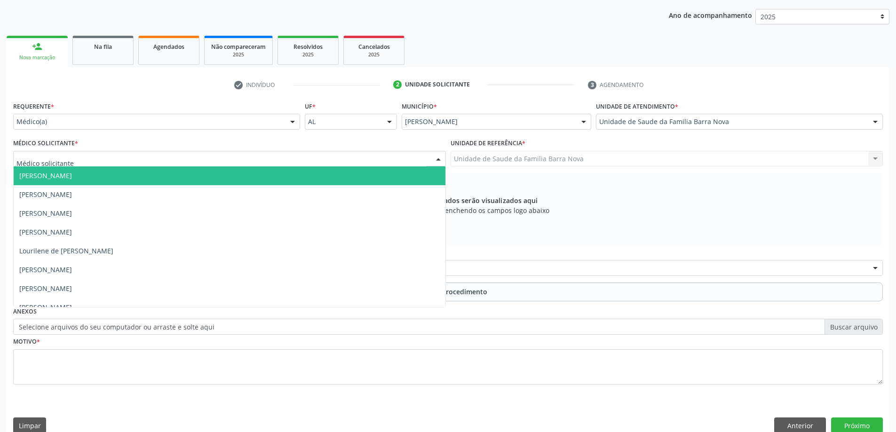
click at [225, 161] on div at bounding box center [229, 159] width 433 height 16
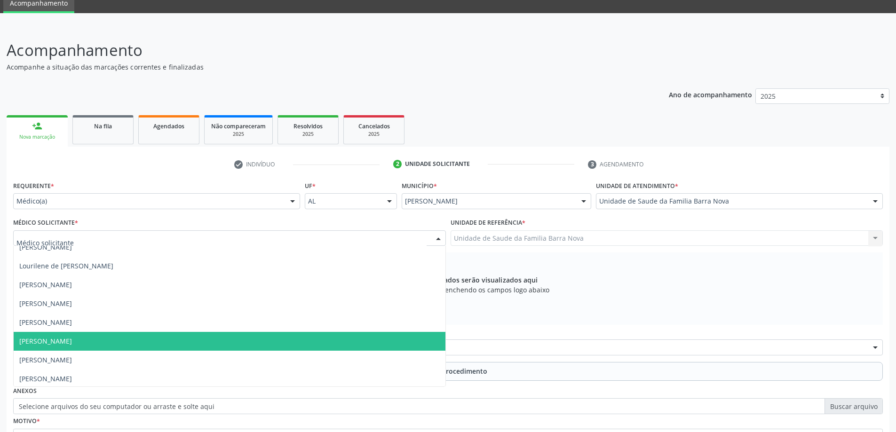
scroll to position [66, 0]
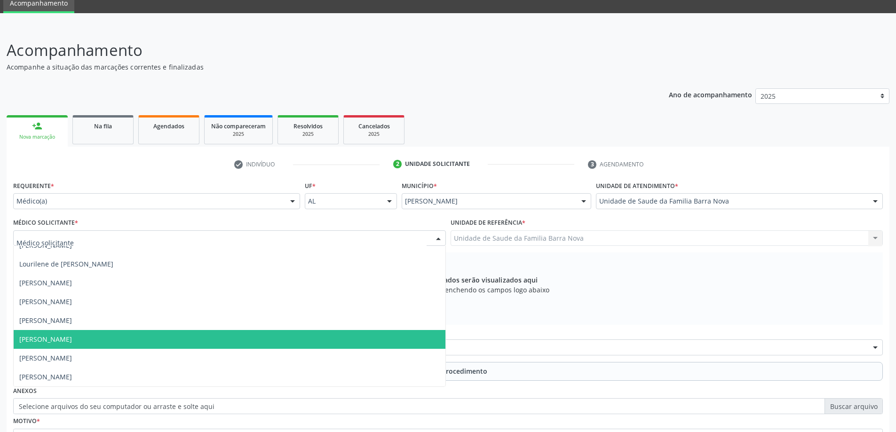
click at [169, 341] on span "[PERSON_NAME]" at bounding box center [230, 339] width 432 height 19
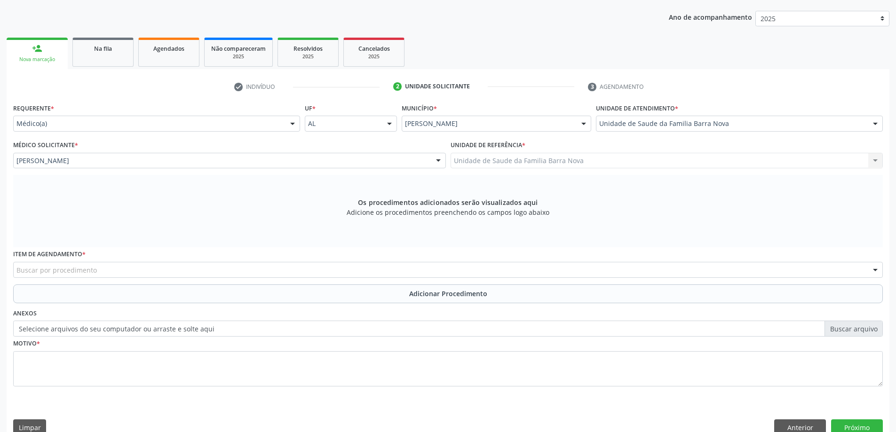
scroll to position [133, 0]
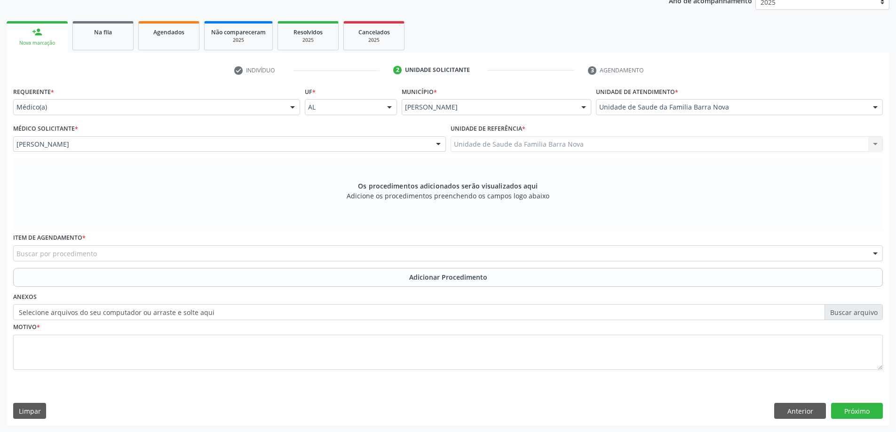
click at [398, 255] on div "Buscar por procedimento" at bounding box center [448, 254] width 870 height 16
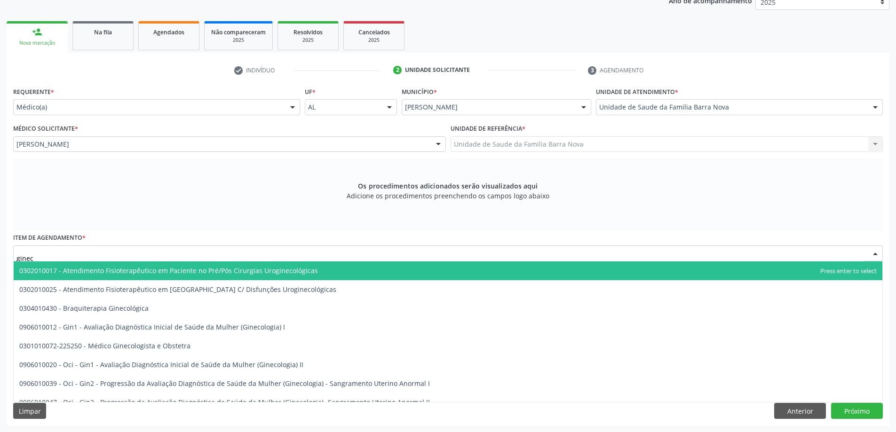
type input "gineco"
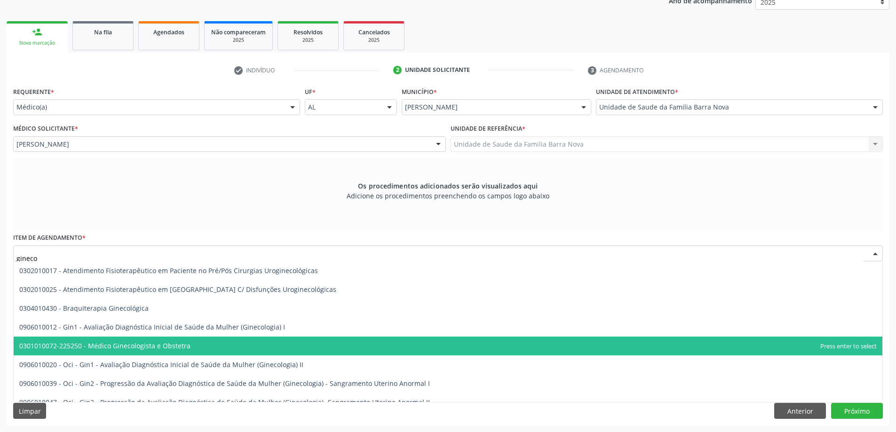
click at [329, 351] on span "0301010072-225250 - Médico Ginecologista e Obstetra" at bounding box center [448, 346] width 869 height 19
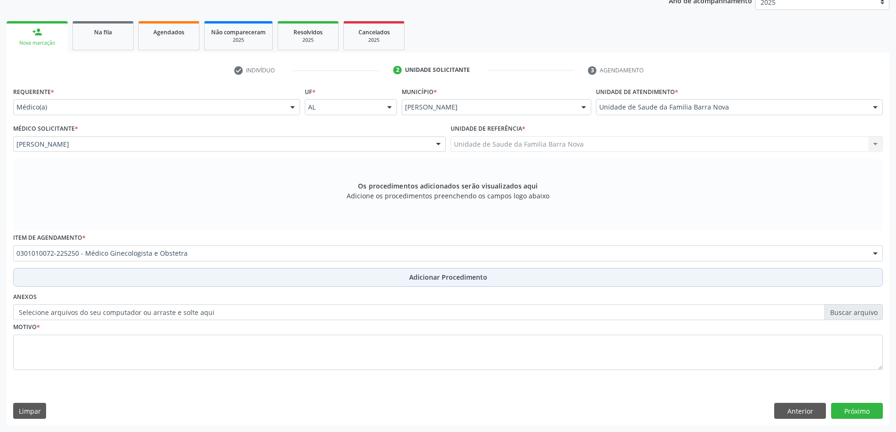
click at [433, 277] on span "Adicionar Procedimento" at bounding box center [448, 277] width 78 height 10
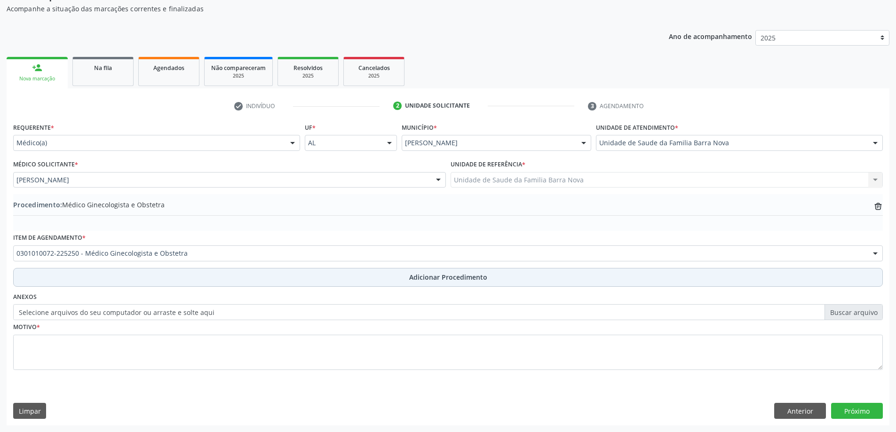
scroll to position [97, 0]
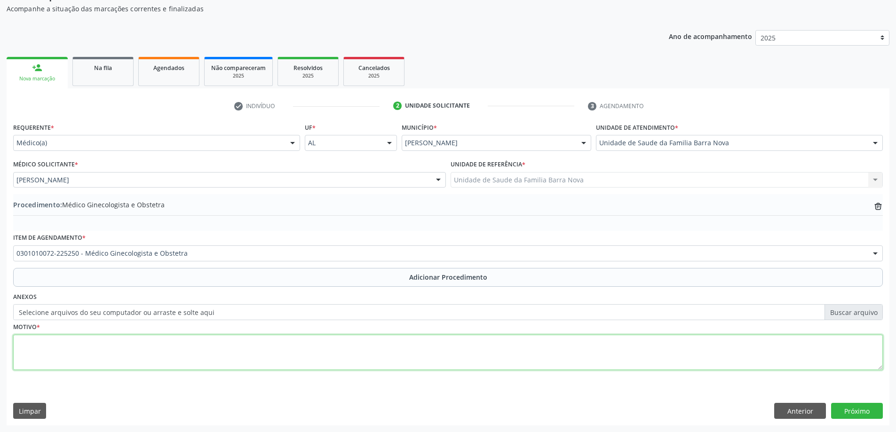
click at [184, 345] on textarea at bounding box center [448, 353] width 870 height 36
type textarea "Dismenorréia não especificada."
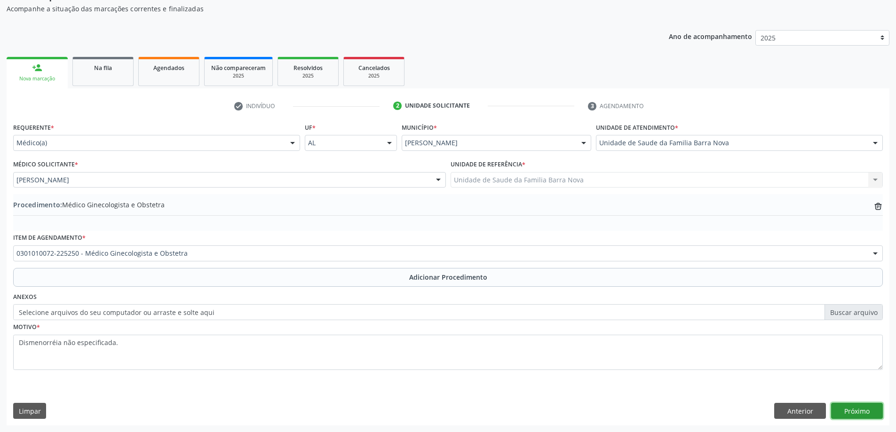
click at [855, 408] on button "Próximo" at bounding box center [857, 411] width 52 height 16
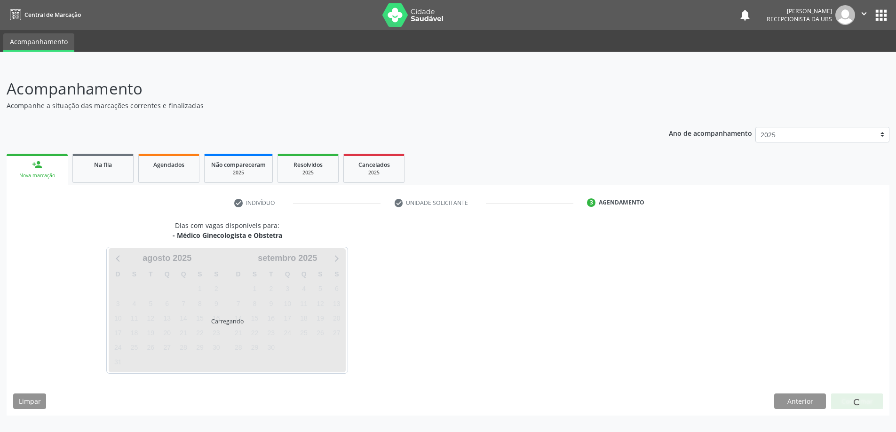
scroll to position [0, 0]
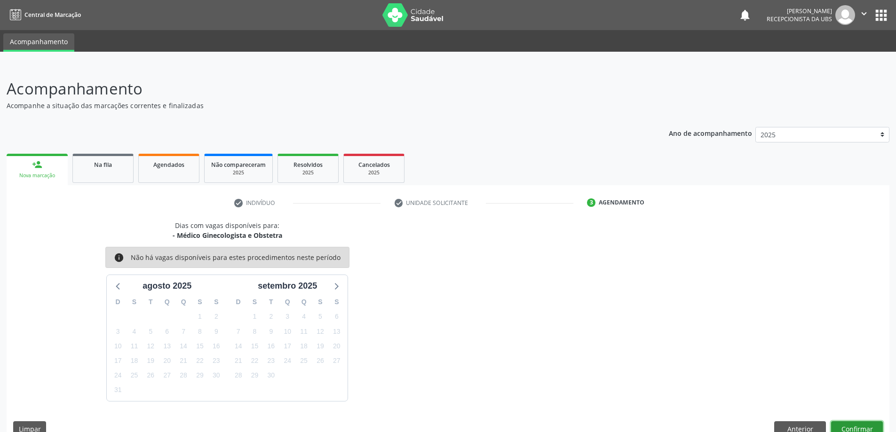
click at [870, 425] on button "Confirmar" at bounding box center [857, 429] width 52 height 16
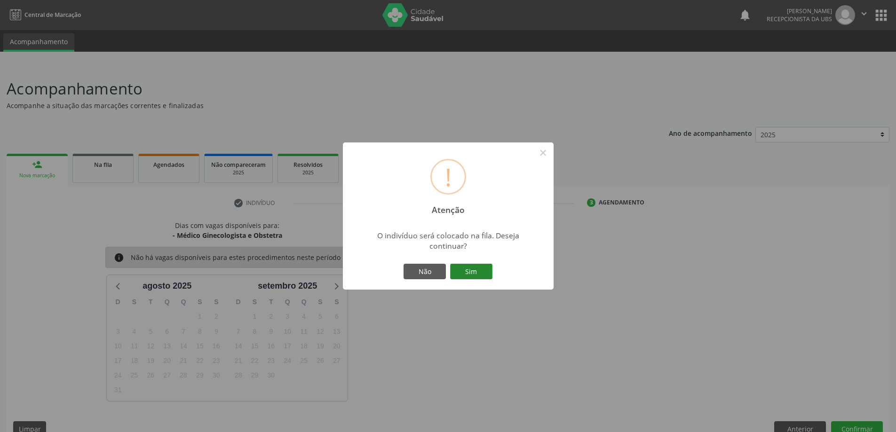
click at [473, 275] on button "Sim" at bounding box center [471, 272] width 42 height 16
